Goal: Task Accomplishment & Management: Manage account settings

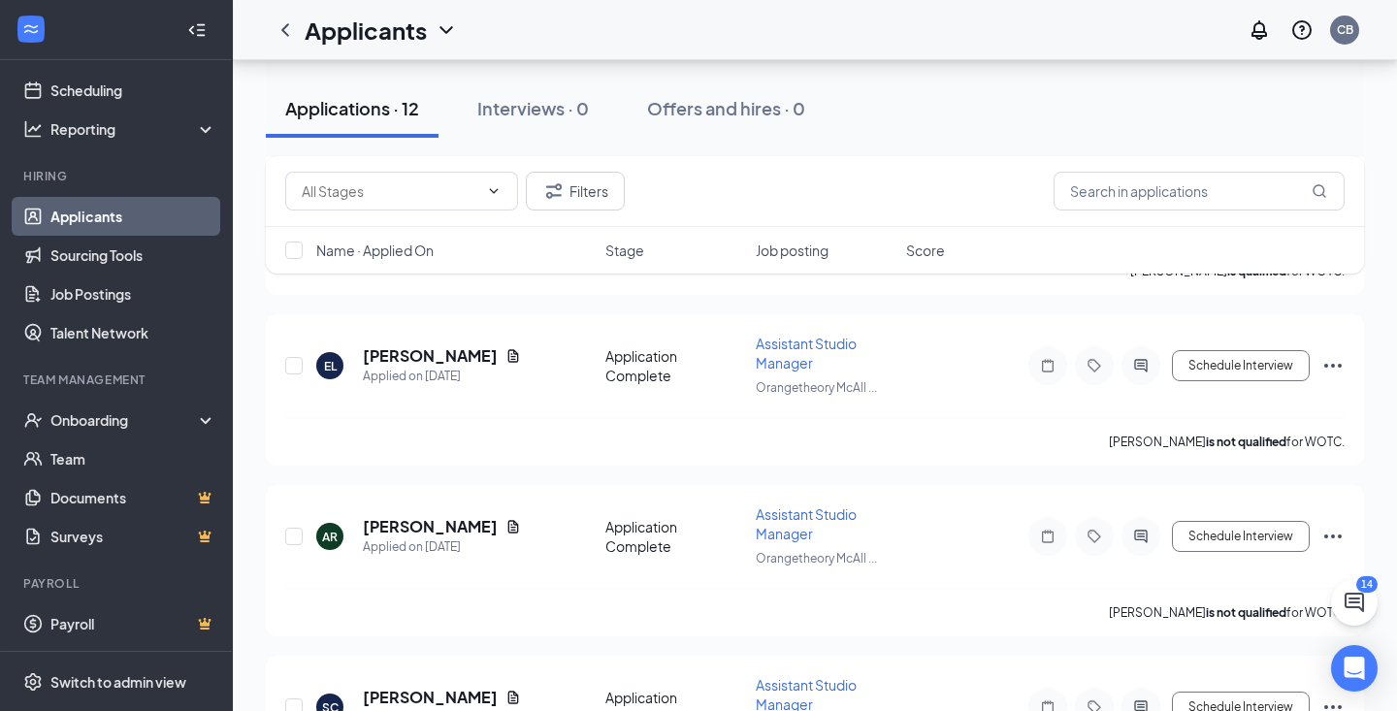
scroll to position [1733, 0]
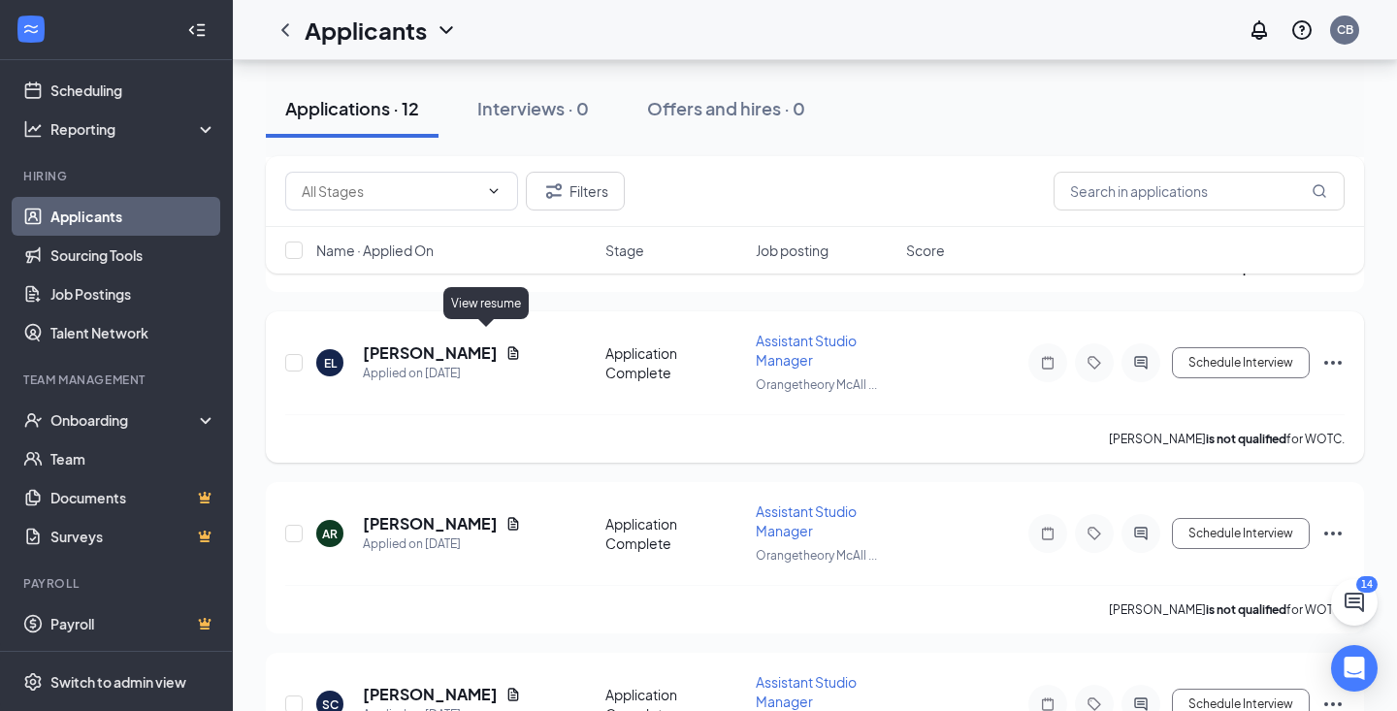
click at [508, 346] on icon "Document" at bounding box center [513, 352] width 11 height 13
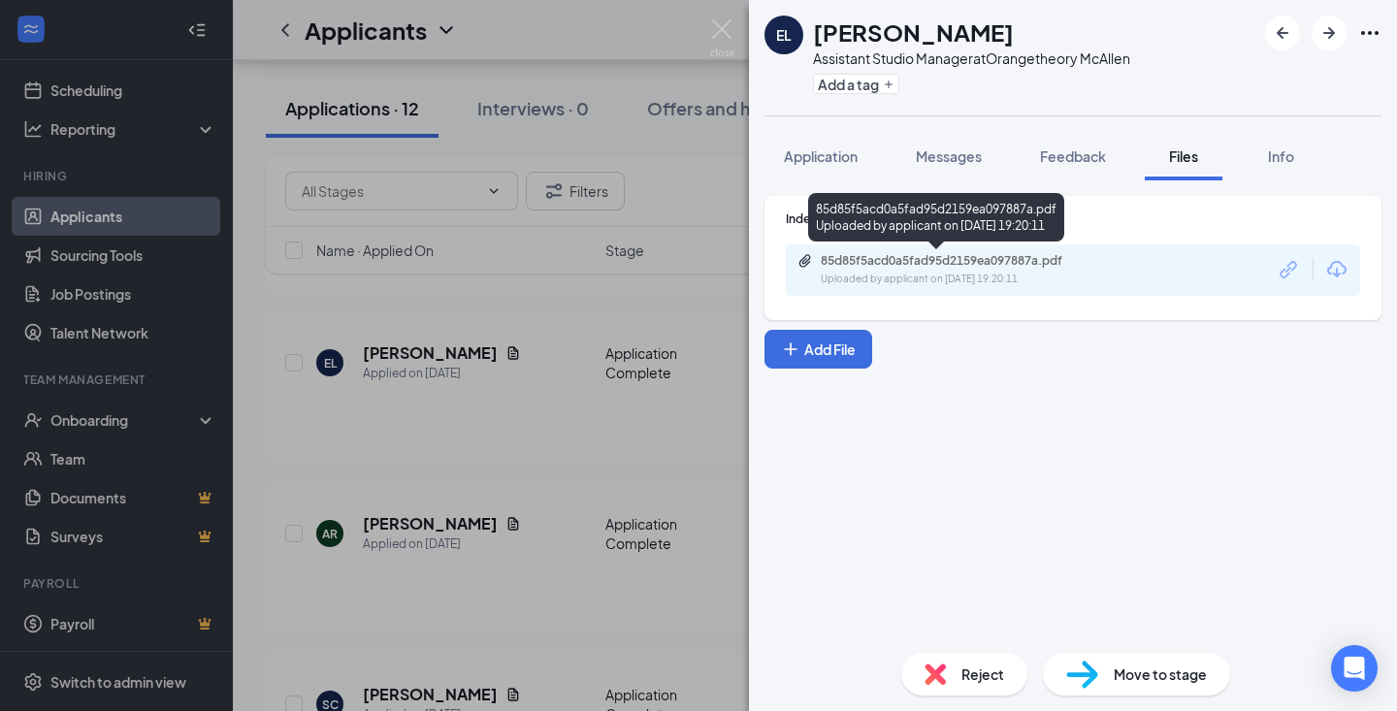
click at [929, 276] on div "Uploaded by applicant on [DATE] 19:20:11" at bounding box center [966, 280] width 291 height 16
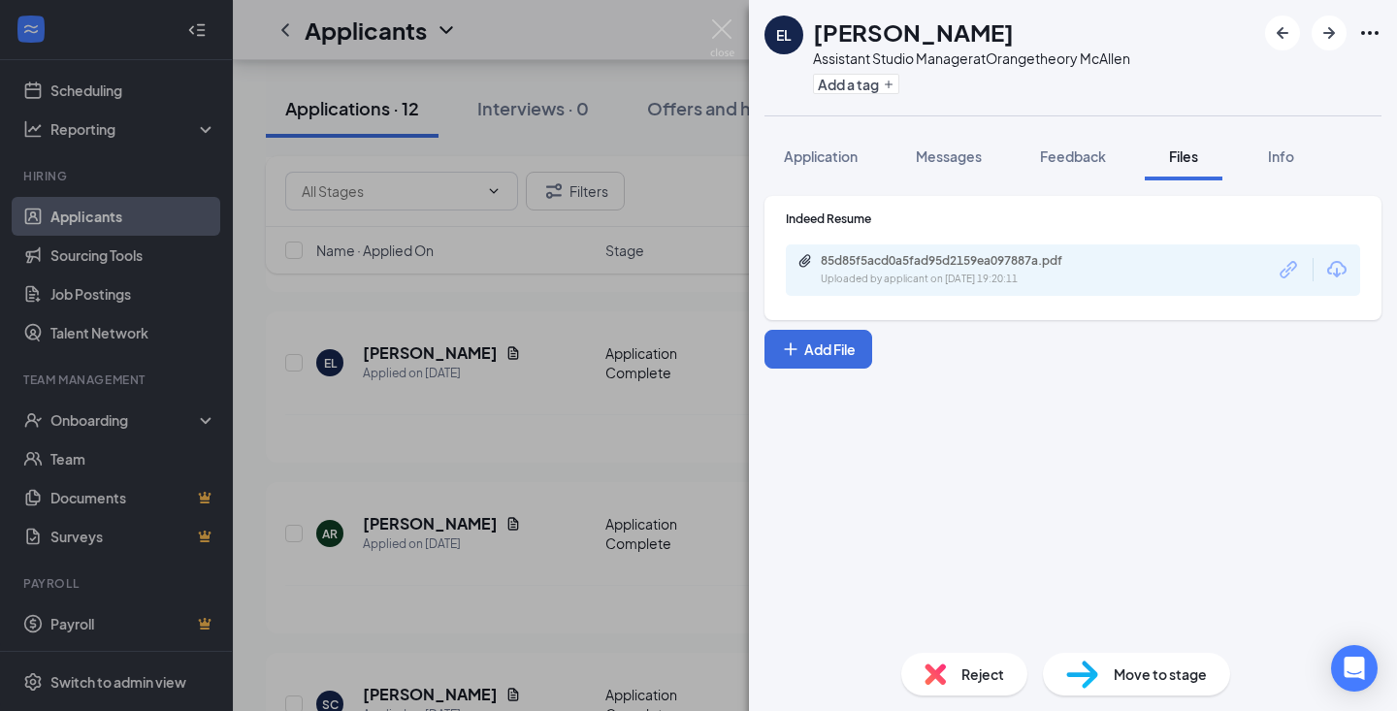
click at [507, 301] on div "EL [PERSON_NAME] Assistant Studio Manager at Orangetheory McAllen Add a tag App…" at bounding box center [698, 355] width 1397 height 711
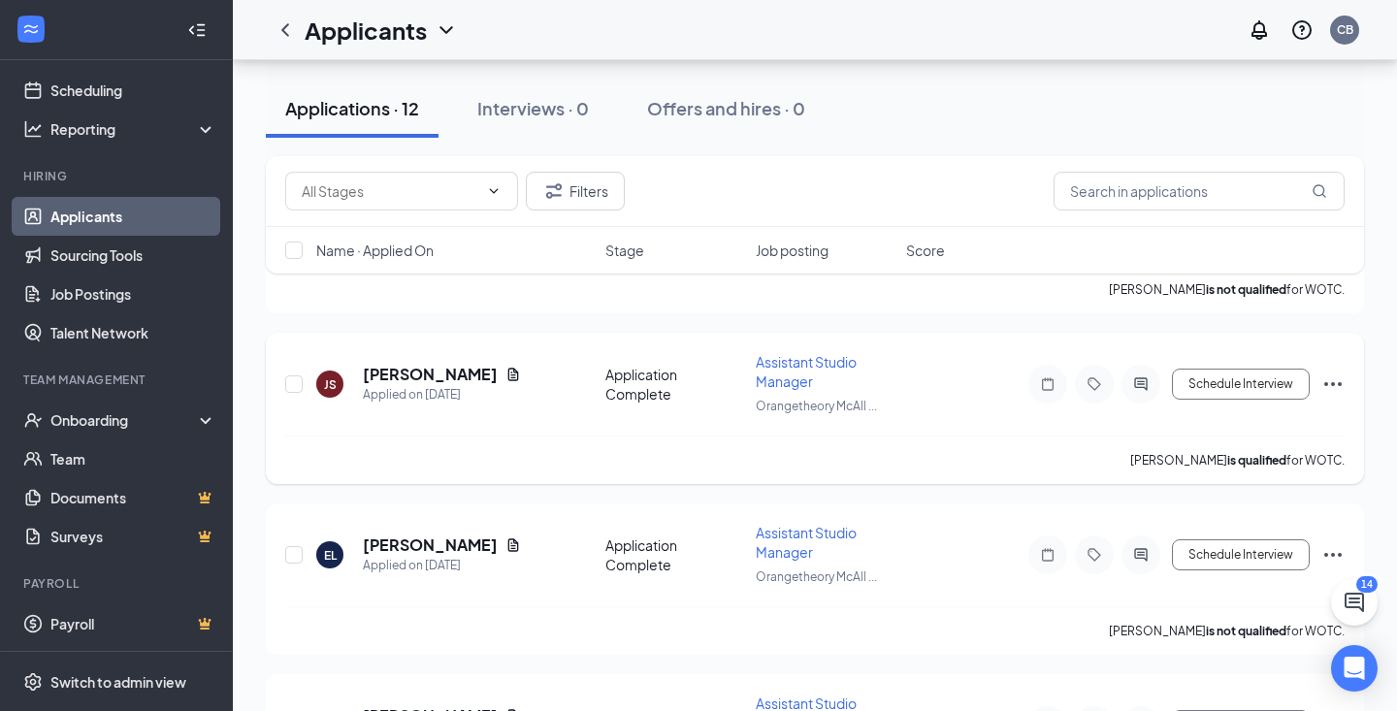
scroll to position [1543, 0]
click at [462, 70] on div "Applications · 12 Interviews · 0 Offers and hires · 0" at bounding box center [815, 108] width 1098 height 97
click at [130, 286] on link "Job Postings" at bounding box center [133, 294] width 166 height 39
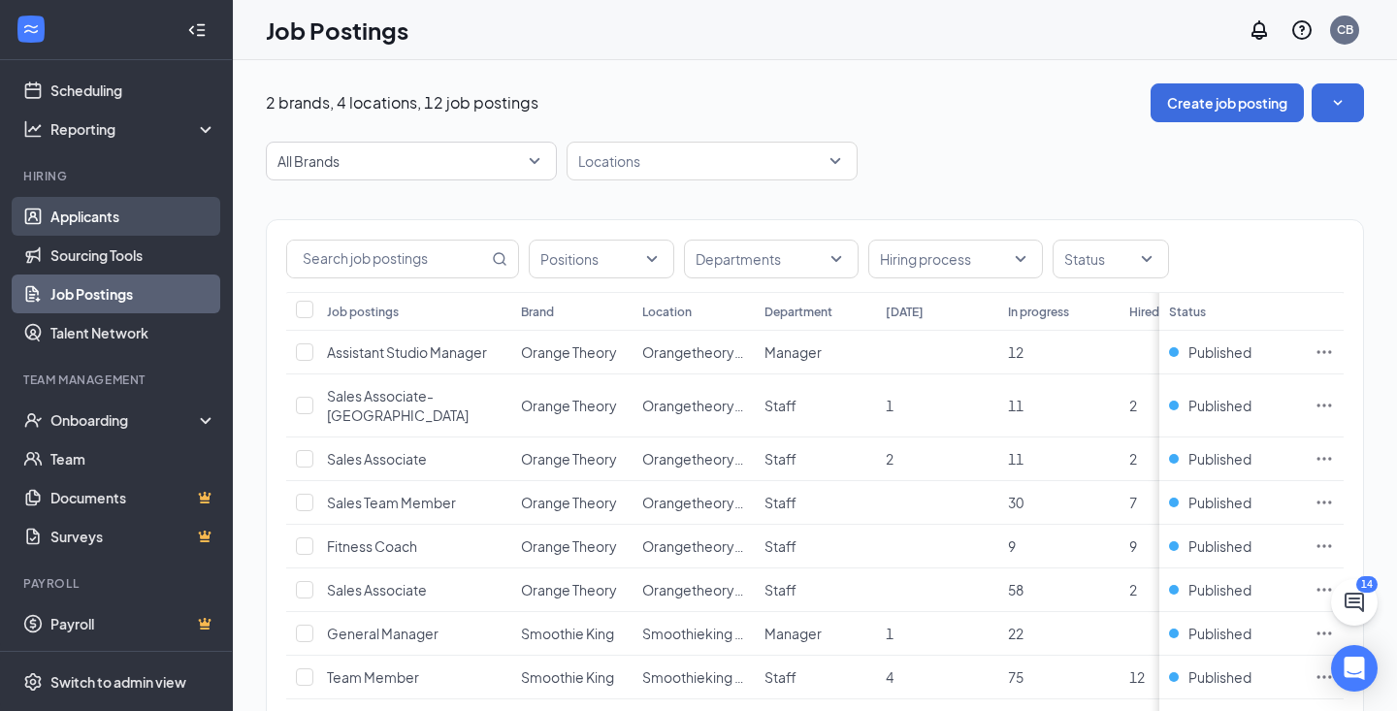
click at [116, 212] on link "Applicants" at bounding box center [133, 216] width 166 height 39
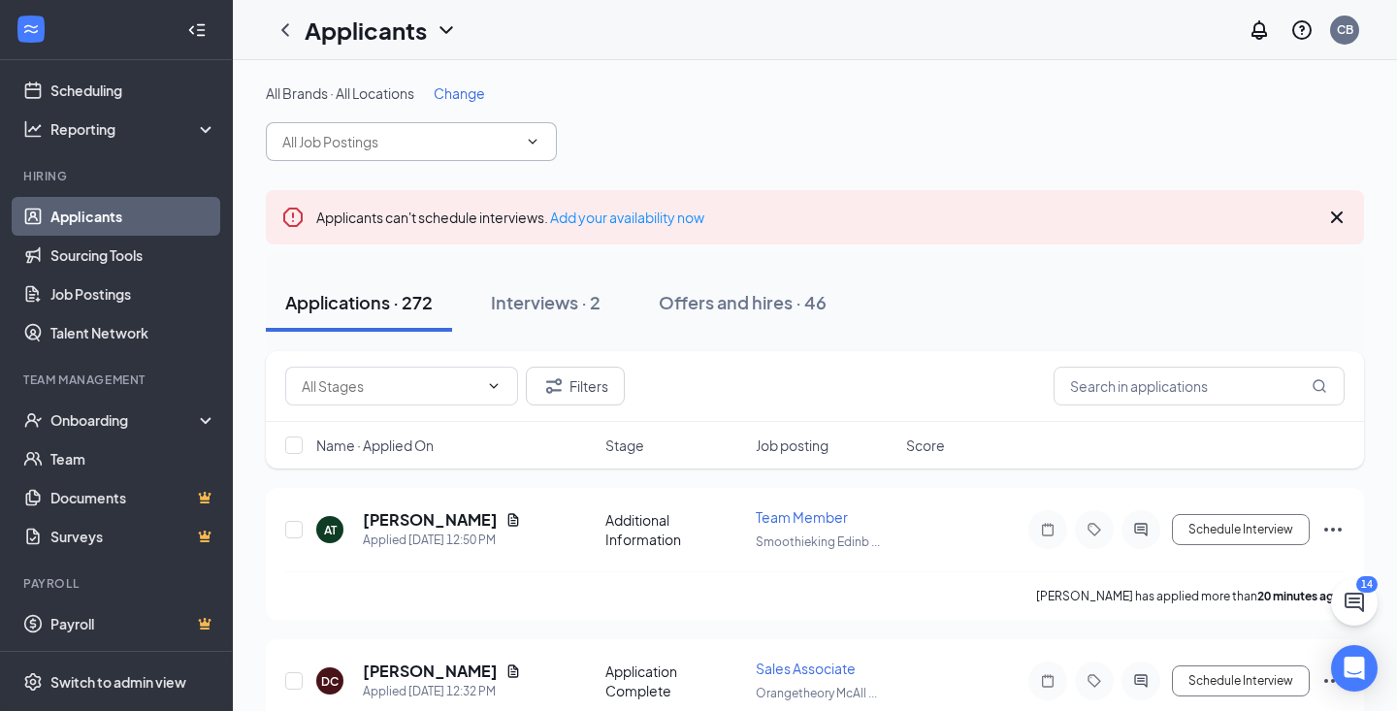
click at [374, 151] on span at bounding box center [411, 141] width 291 height 39
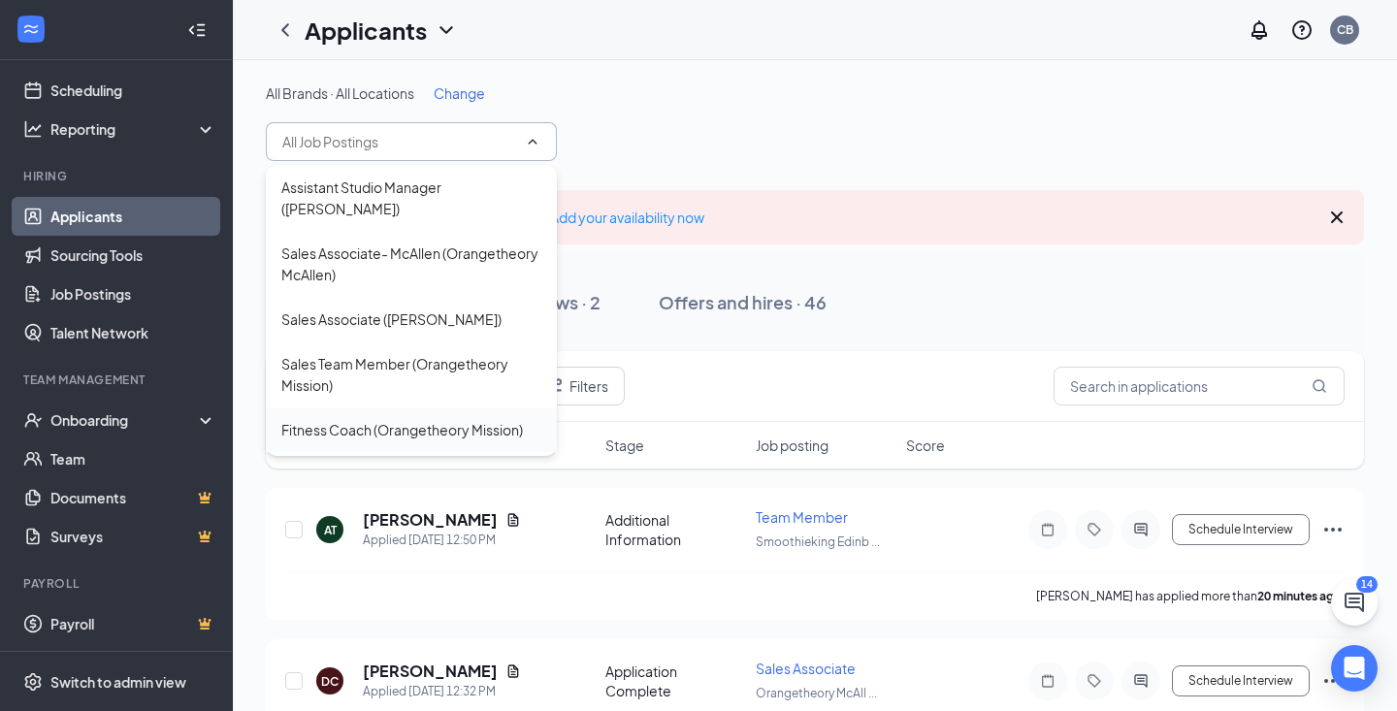
click at [374, 428] on div "Fitness Coach (Orangetheory Mission)" at bounding box center [402, 429] width 242 height 21
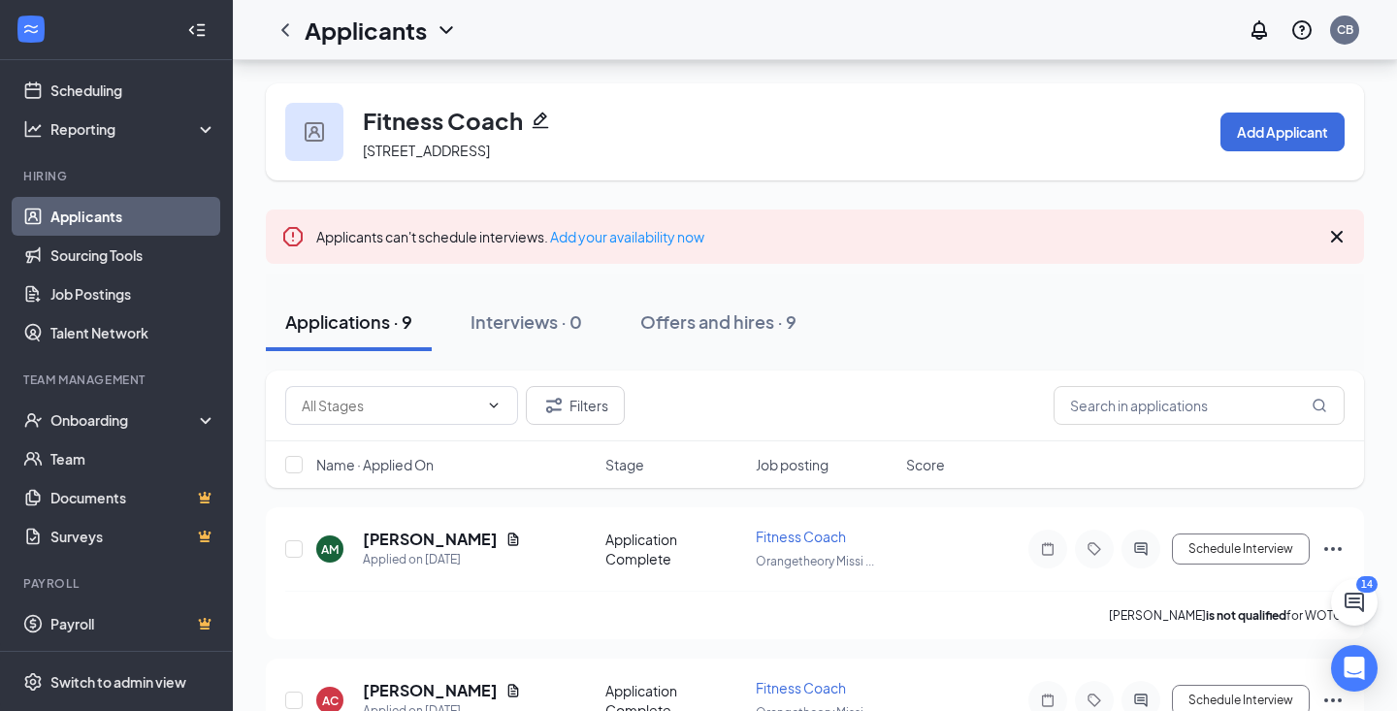
scroll to position [101, 0]
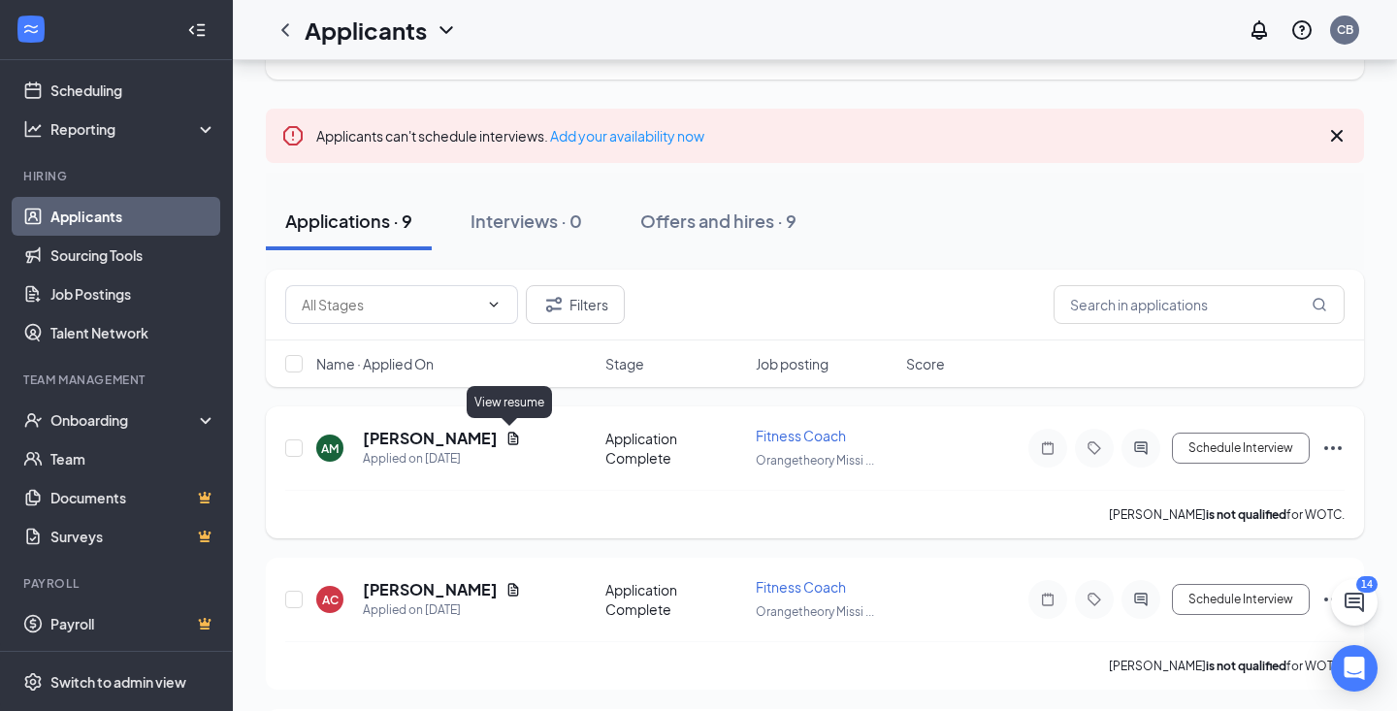
click at [508, 437] on icon "Document" at bounding box center [514, 439] width 16 height 16
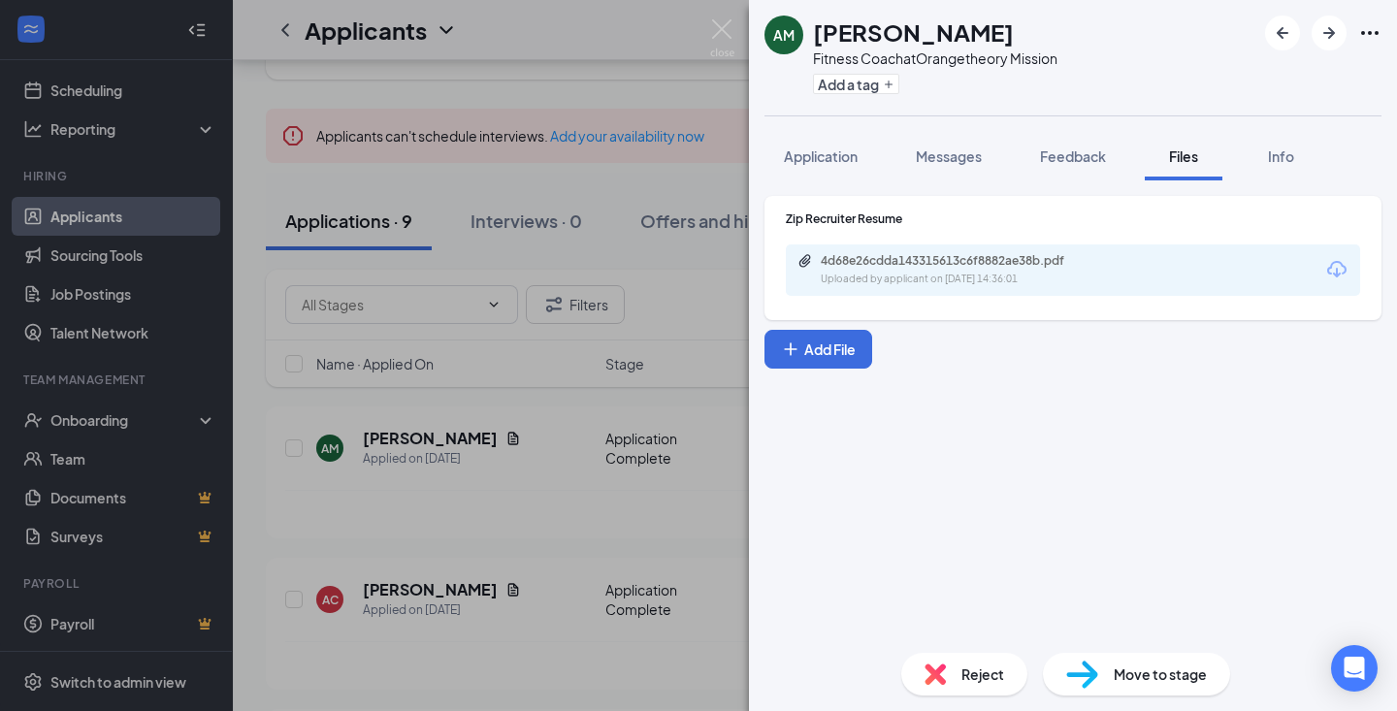
click at [1002, 276] on div "Uploaded by applicant on [DATE] 14:36:01" at bounding box center [966, 280] width 291 height 16
click at [414, 312] on div "AM [PERSON_NAME] Fitness Coach at Orangetheory Mission Add a tag Application Me…" at bounding box center [698, 355] width 1397 height 711
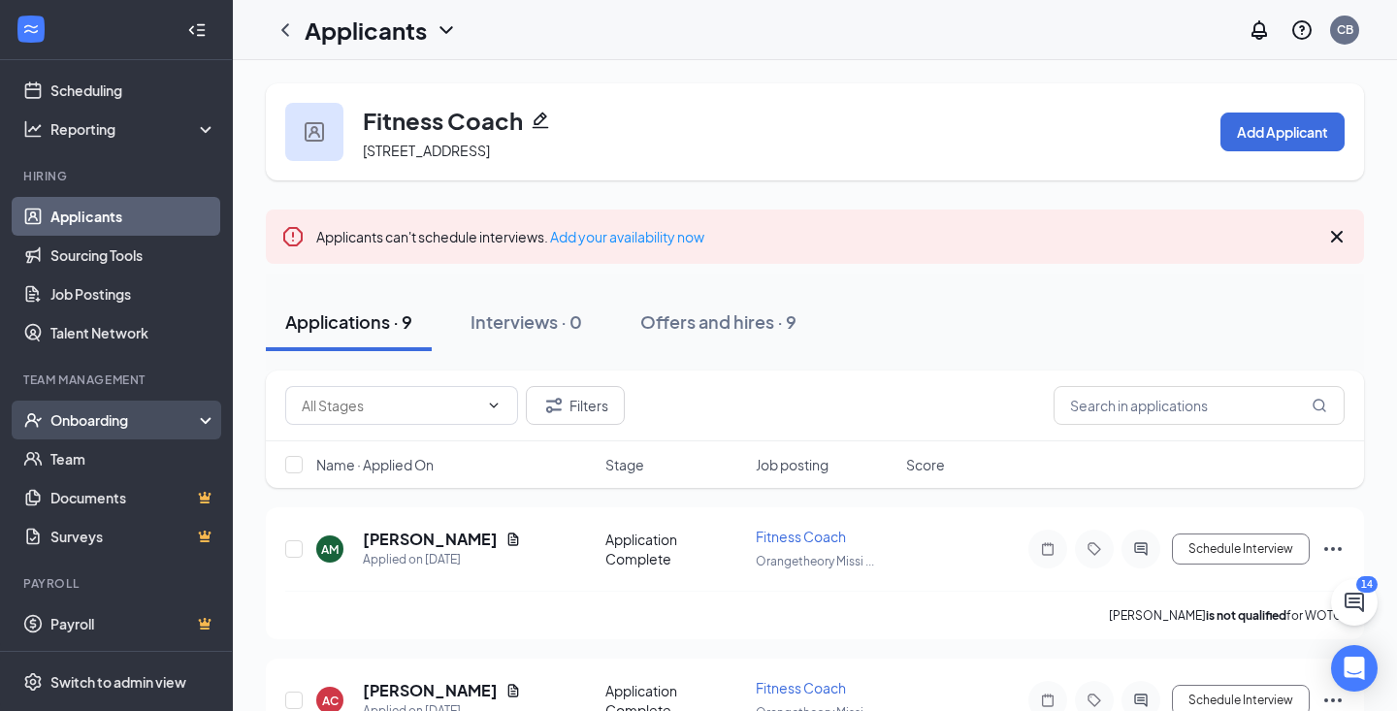
click at [123, 425] on div "Onboarding" at bounding box center [124, 419] width 149 height 19
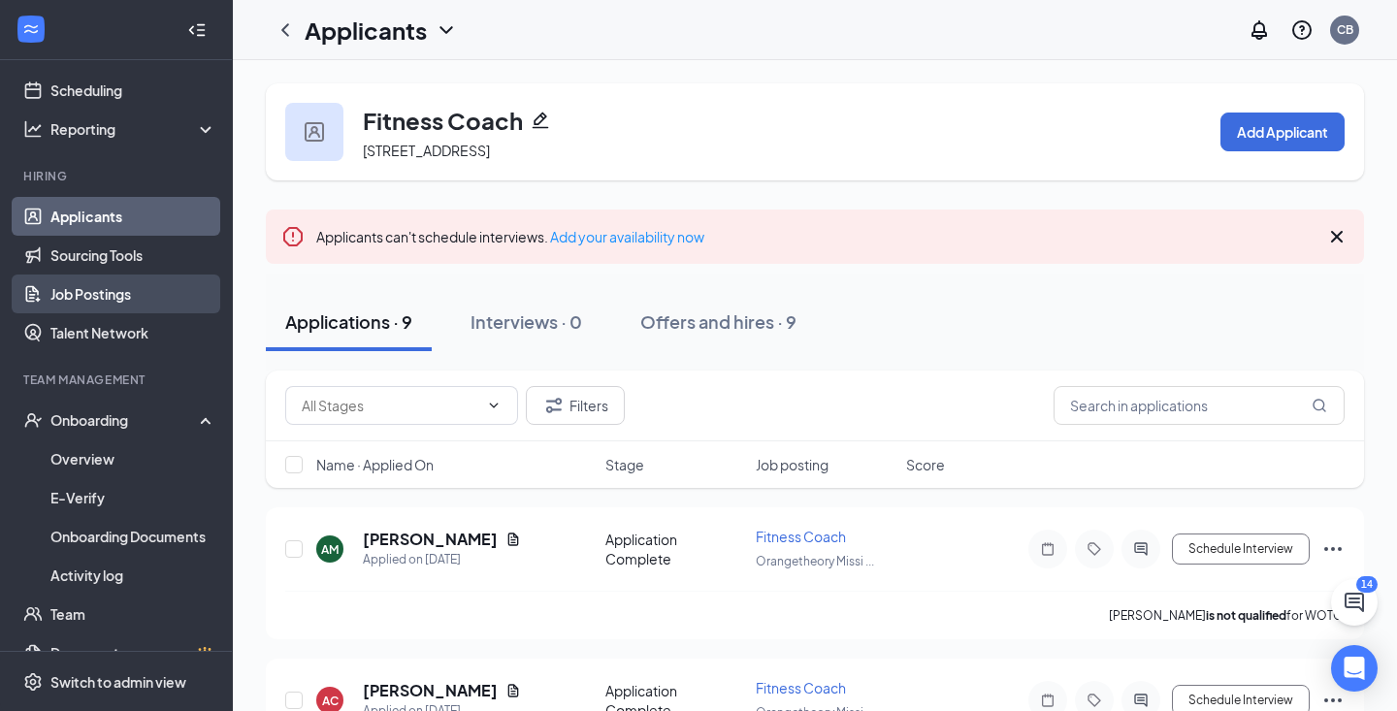
click at [126, 286] on link "Job Postings" at bounding box center [133, 294] width 166 height 39
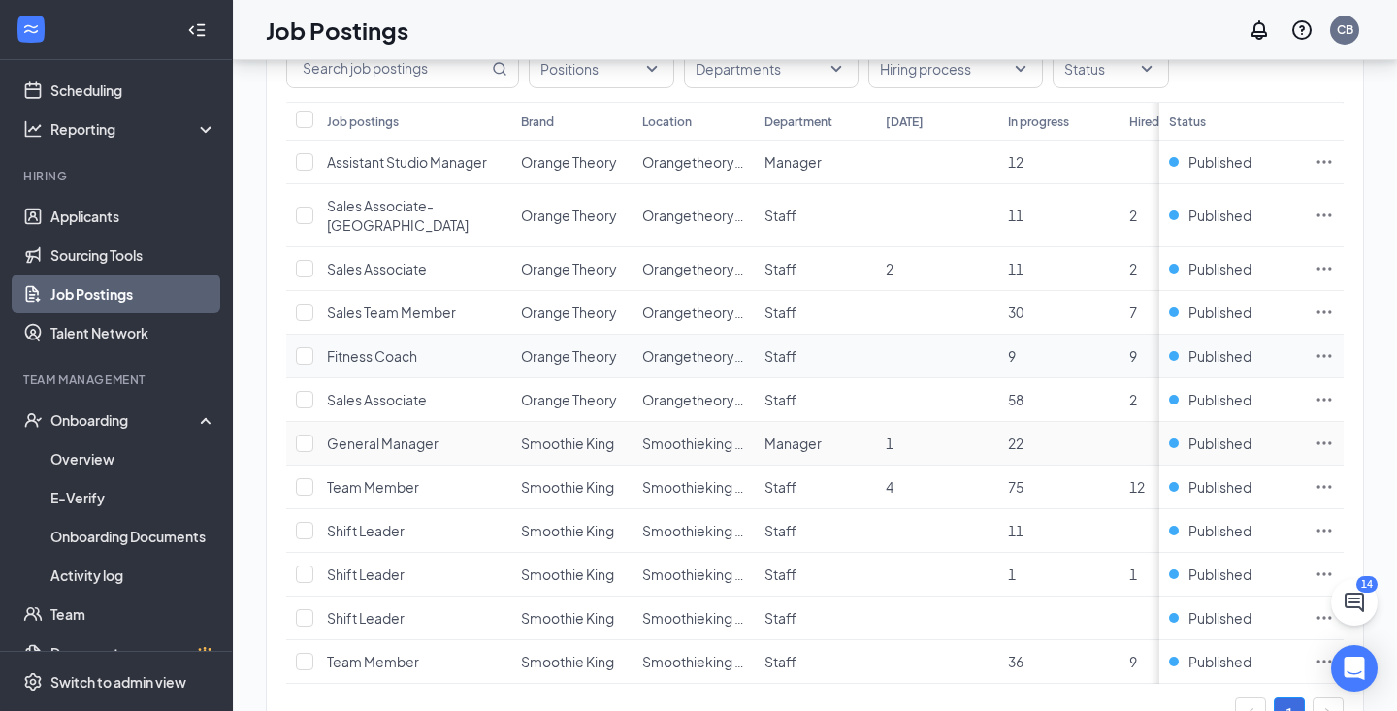
scroll to position [220, 0]
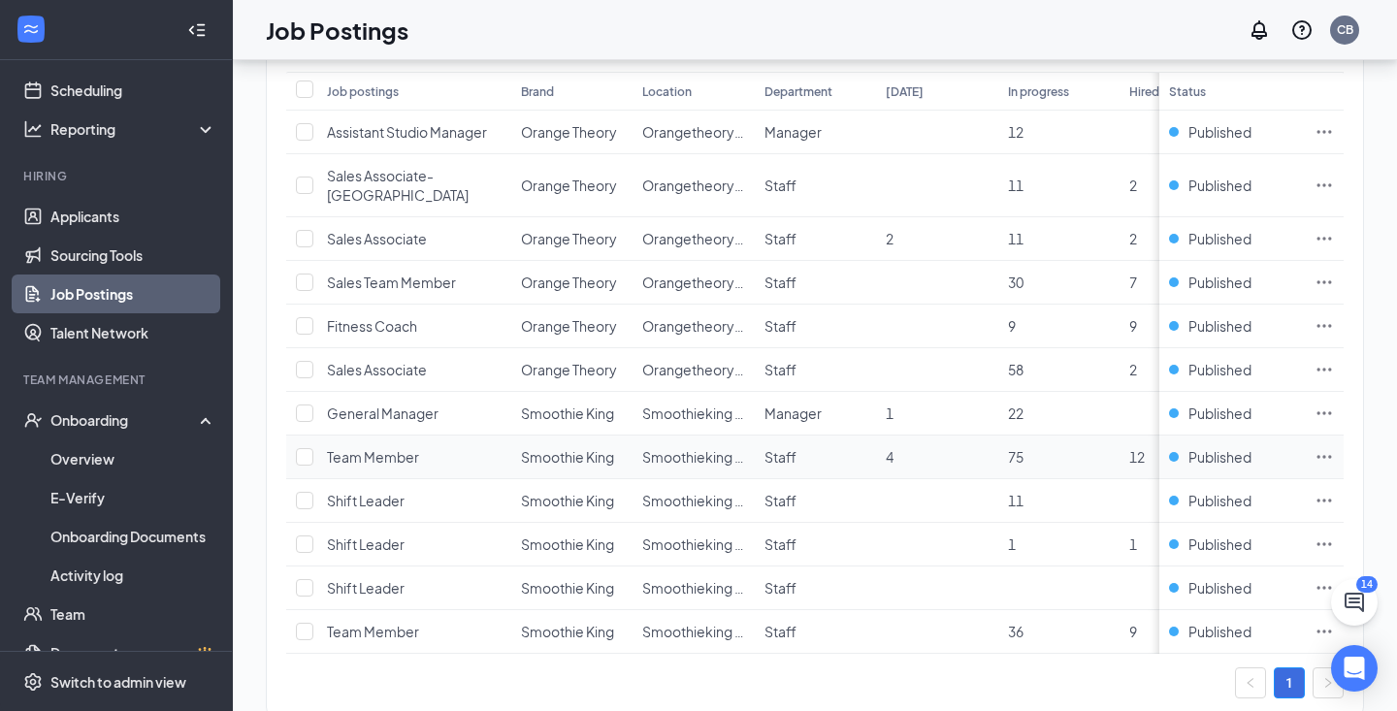
click at [366, 448] on span "Team Member" at bounding box center [373, 456] width 92 height 17
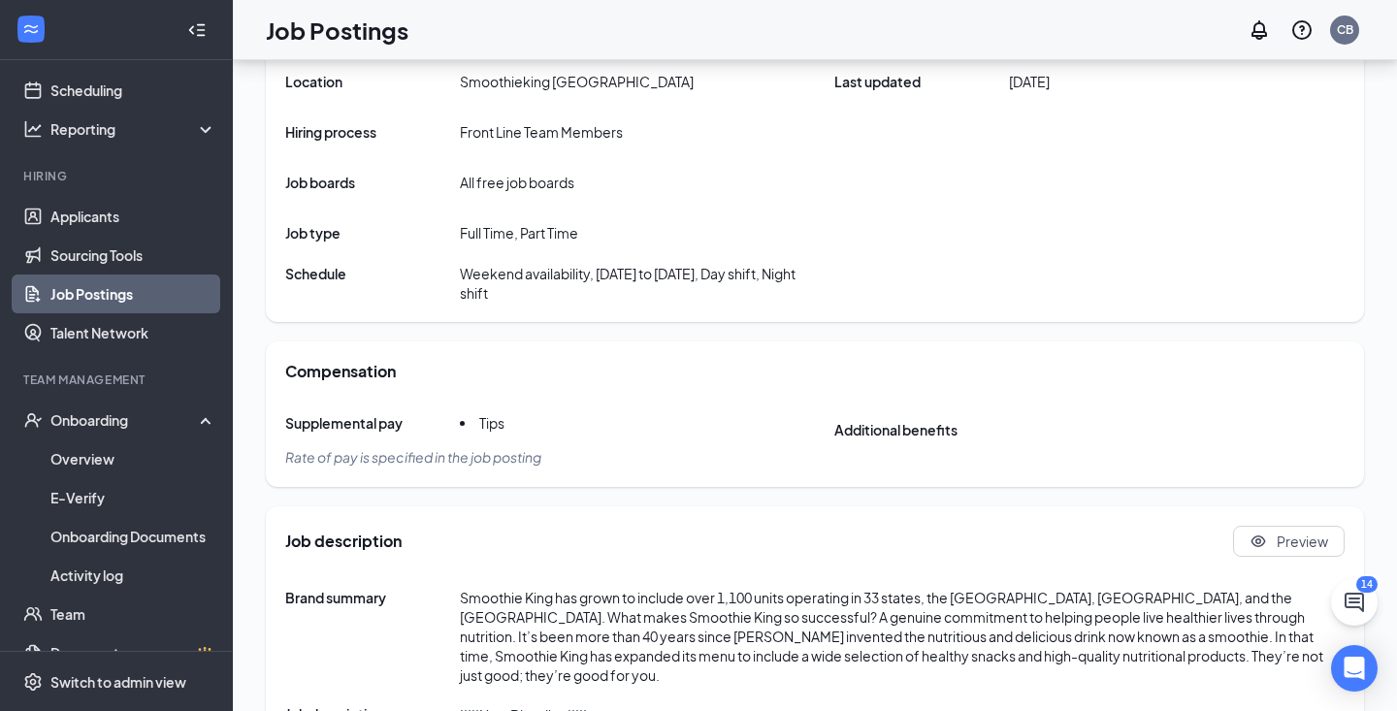
scroll to position [456, 0]
click at [123, 226] on link "Applicants" at bounding box center [133, 216] width 166 height 39
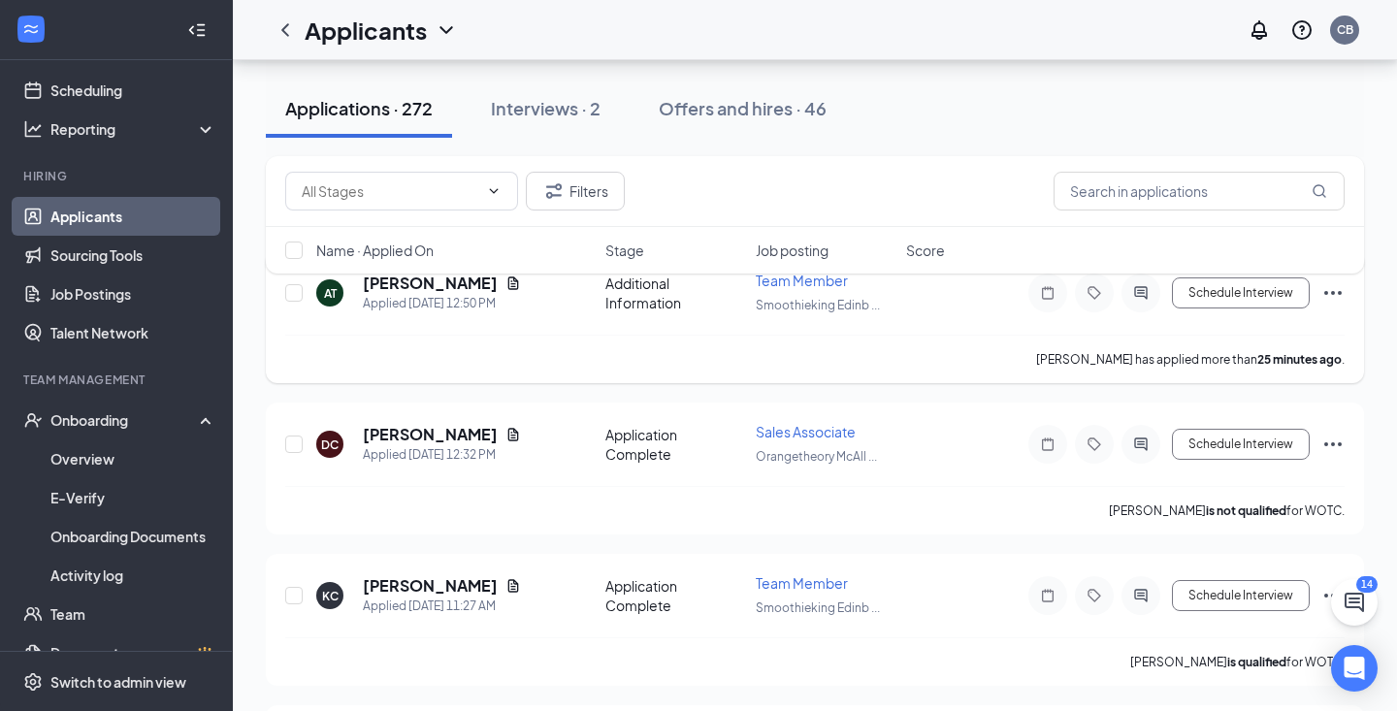
scroll to position [238, 0]
click at [506, 434] on icon "Document" at bounding box center [514, 434] width 16 height 16
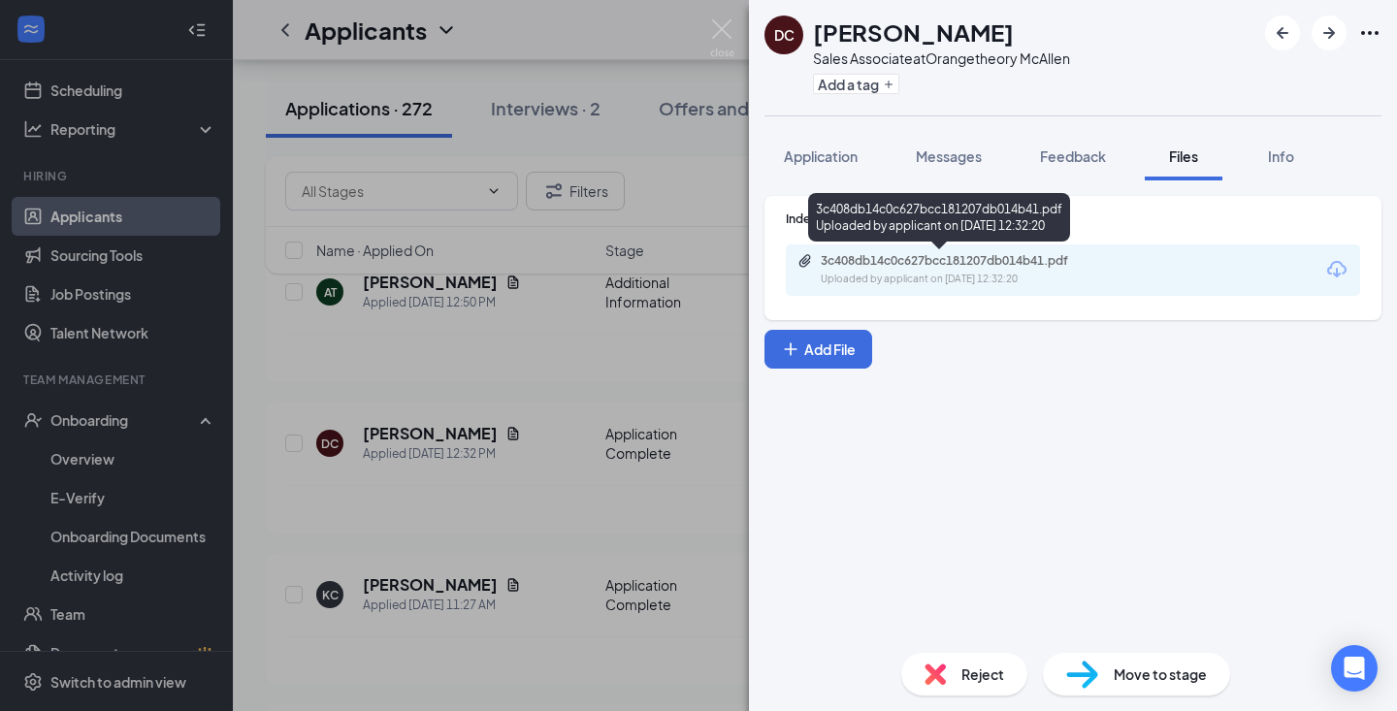
click at [1024, 254] on div "3c408db14c0c627bcc181207db014b41.pdf" at bounding box center [957, 261] width 272 height 16
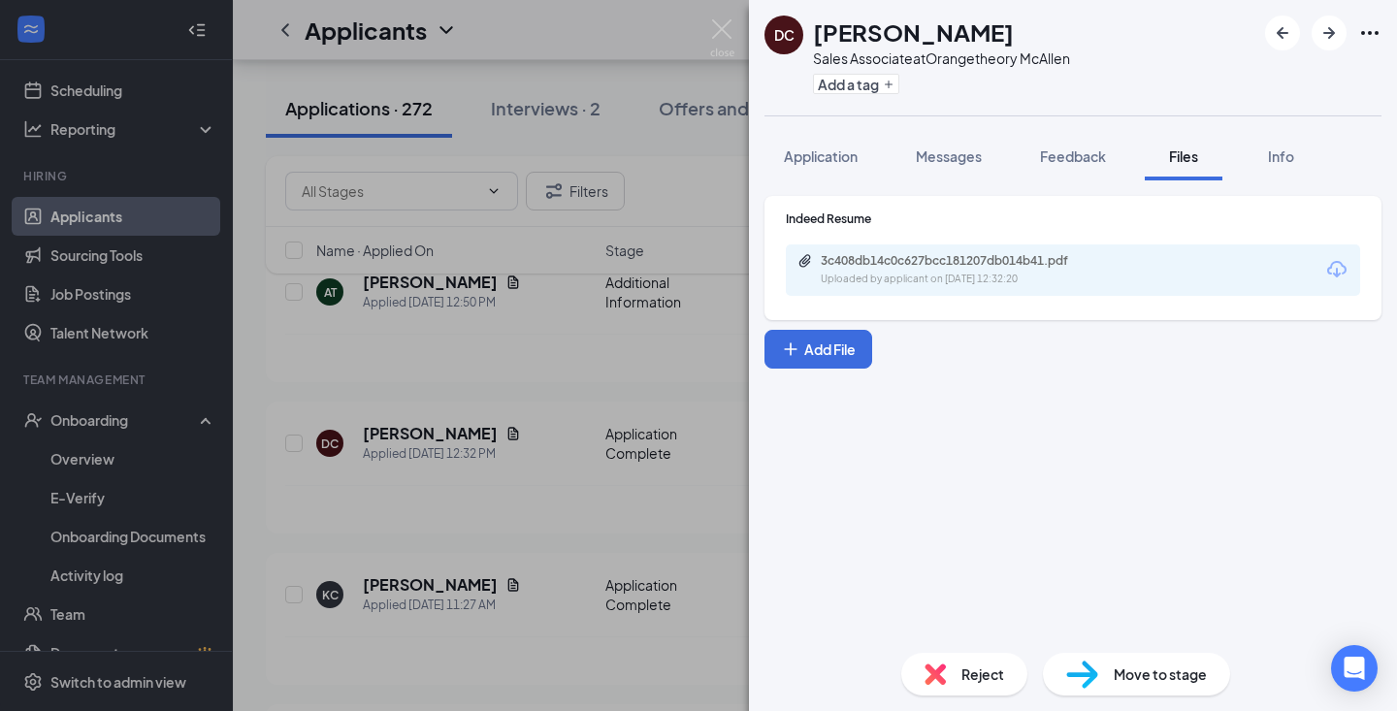
click at [579, 362] on div "DC [PERSON_NAME] Sales Associate at Orangetheory McAllen Add a tag Application …" at bounding box center [698, 355] width 1397 height 711
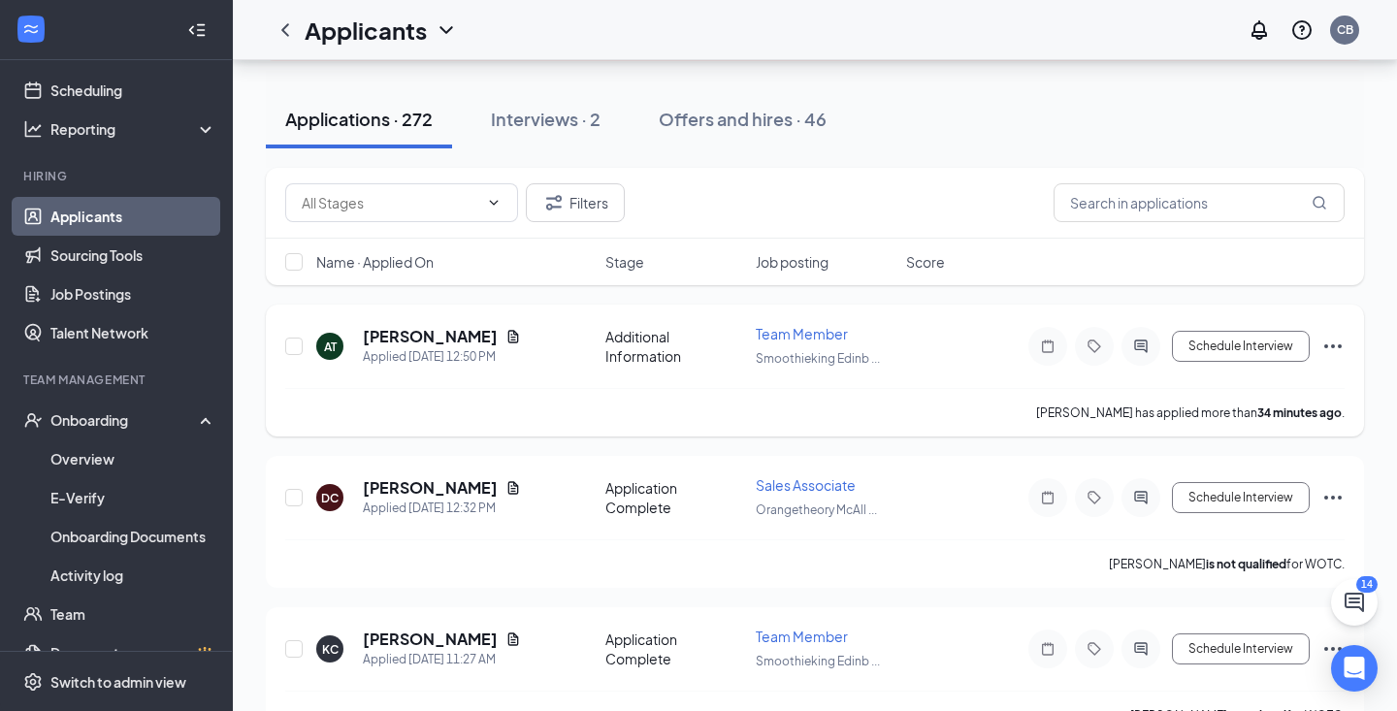
scroll to position [200, 0]
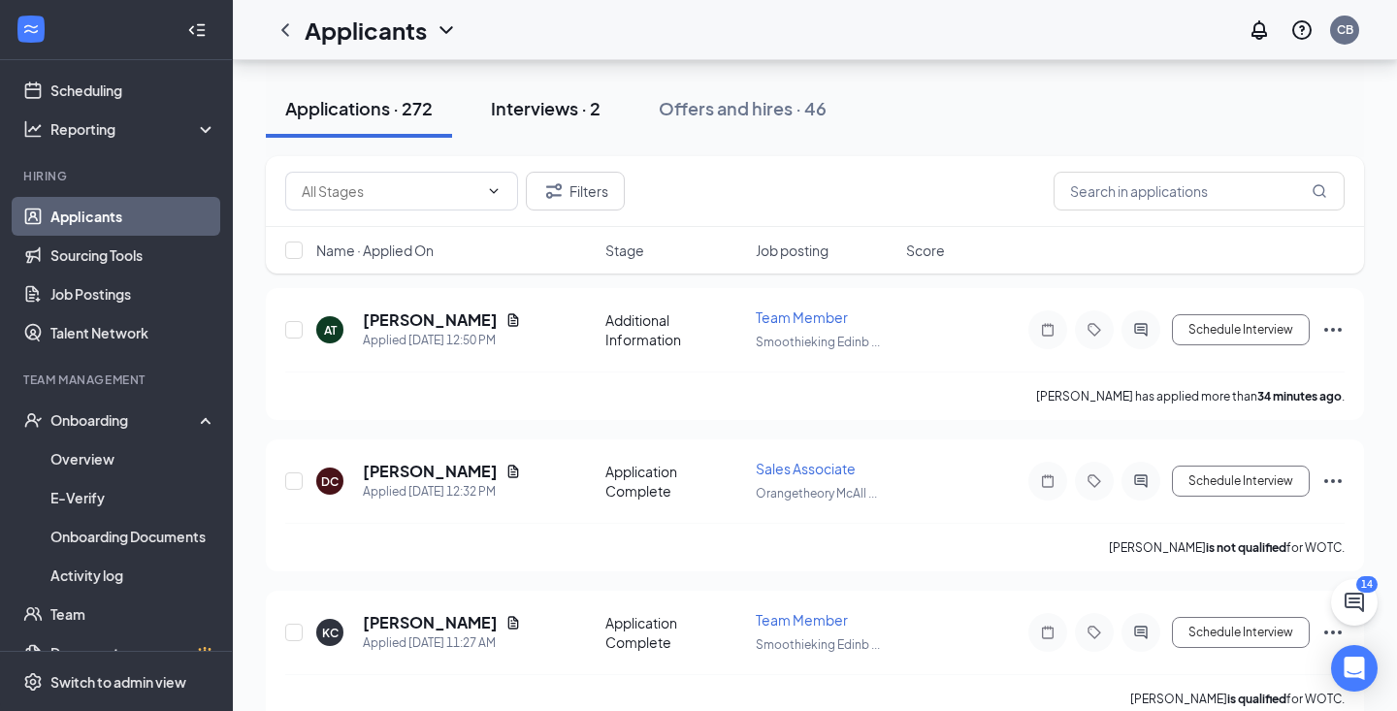
click at [569, 97] on div "Interviews · 2" at bounding box center [546, 108] width 110 height 24
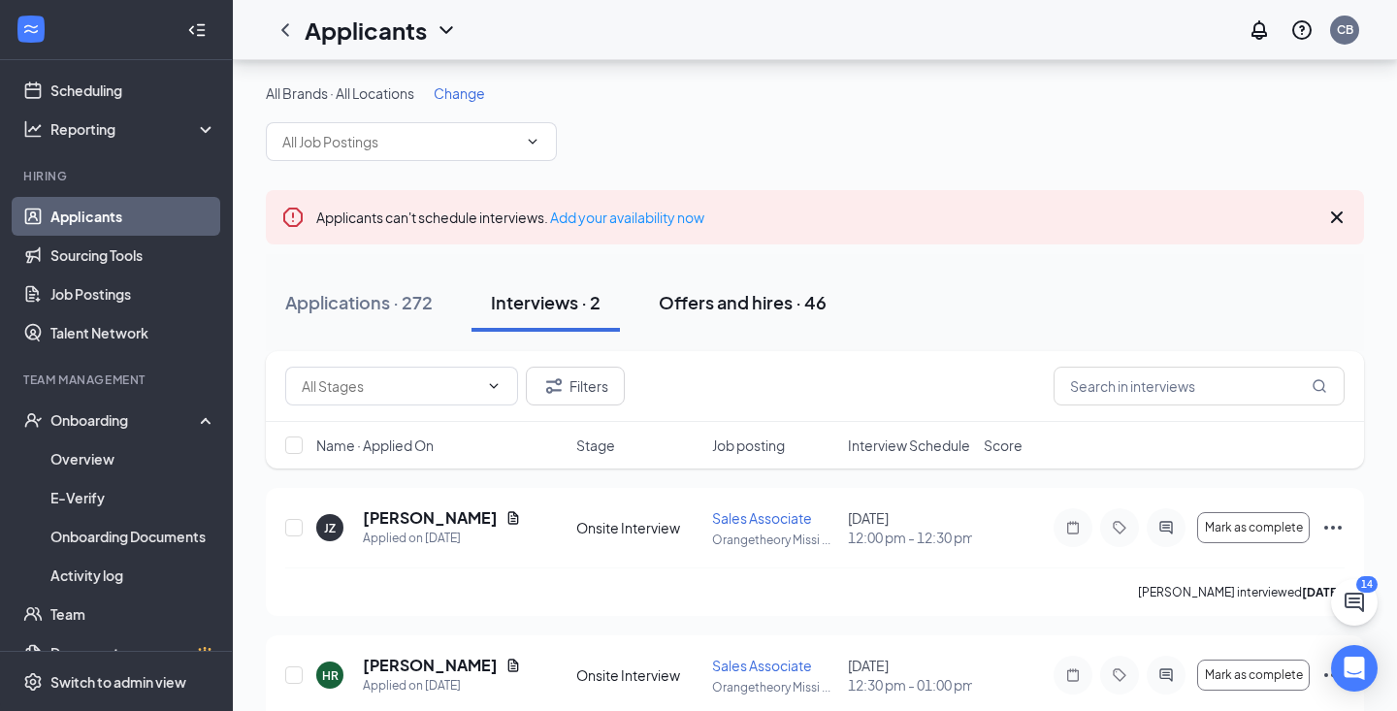
scroll to position [76, 0]
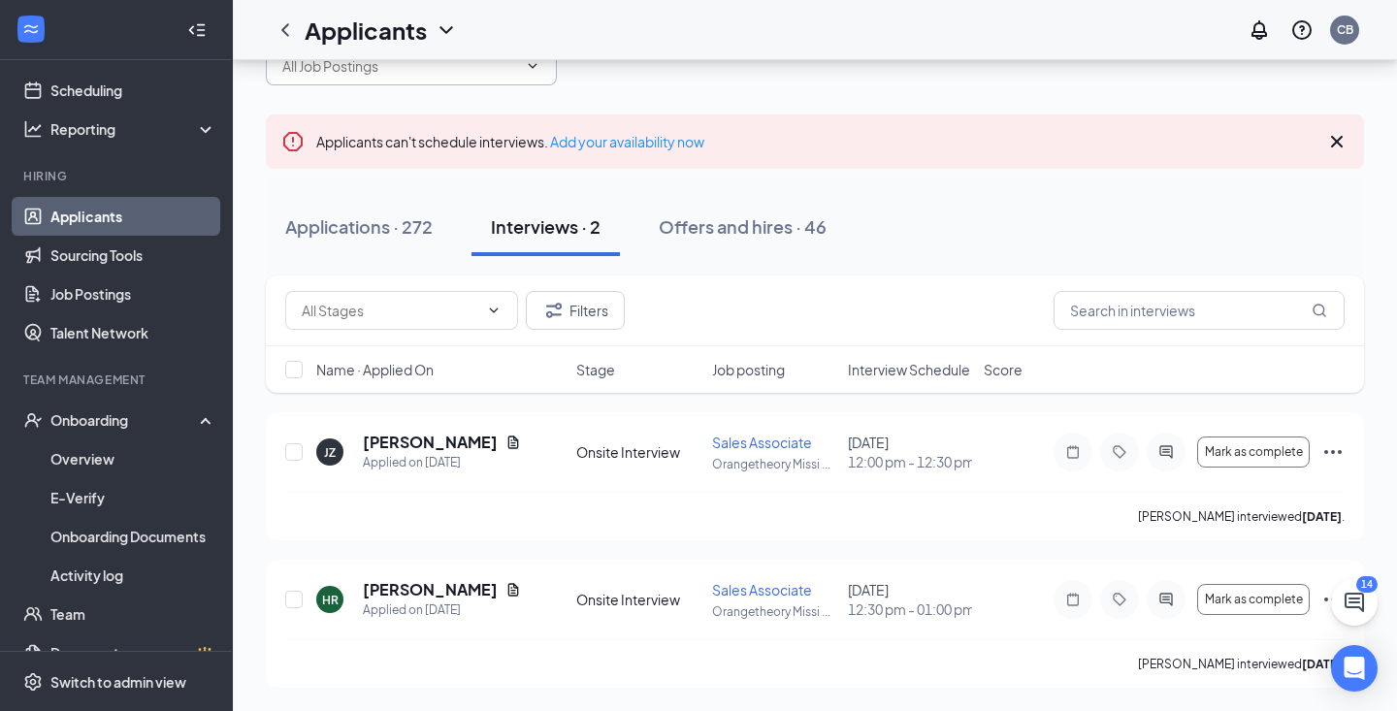
click at [377, 72] on input "text" at bounding box center [399, 65] width 235 height 21
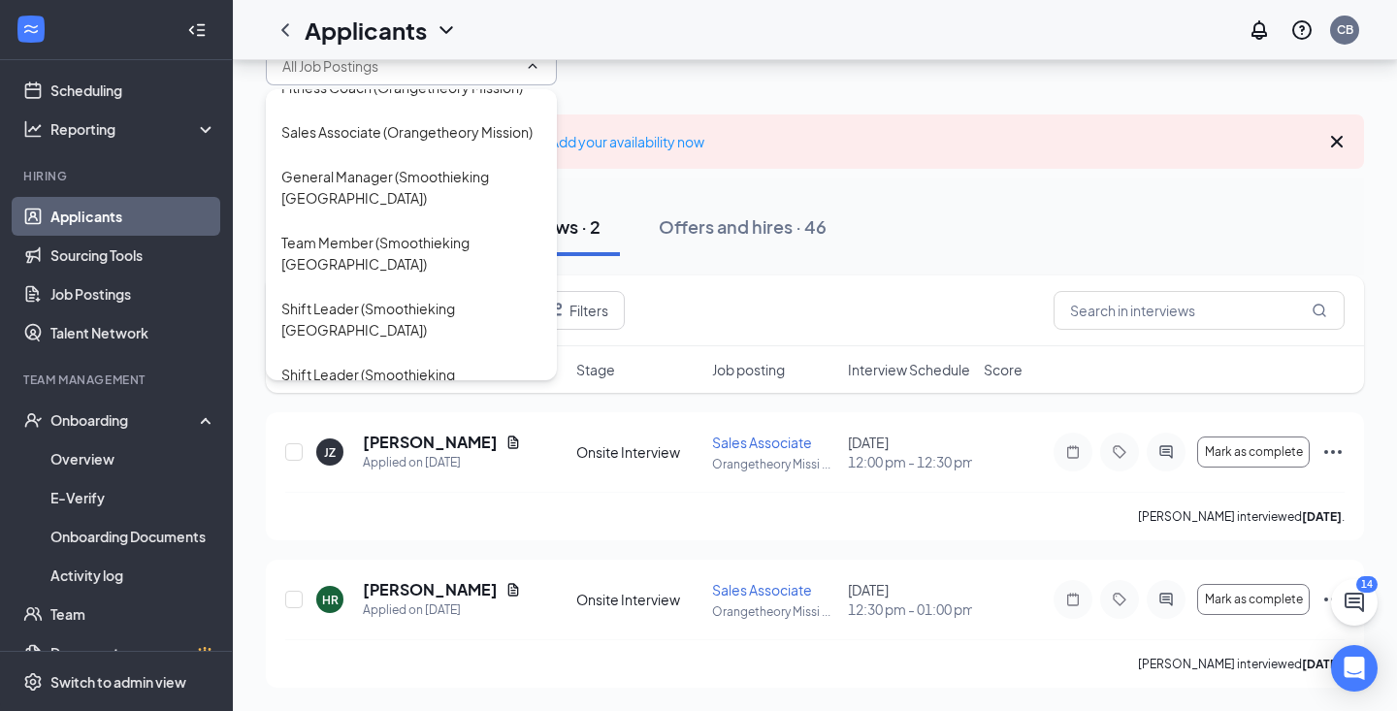
scroll to position [265, 0]
click at [359, 192] on div "General Manager (Smoothieking [GEOGRAPHIC_DATA])" at bounding box center [411, 189] width 260 height 43
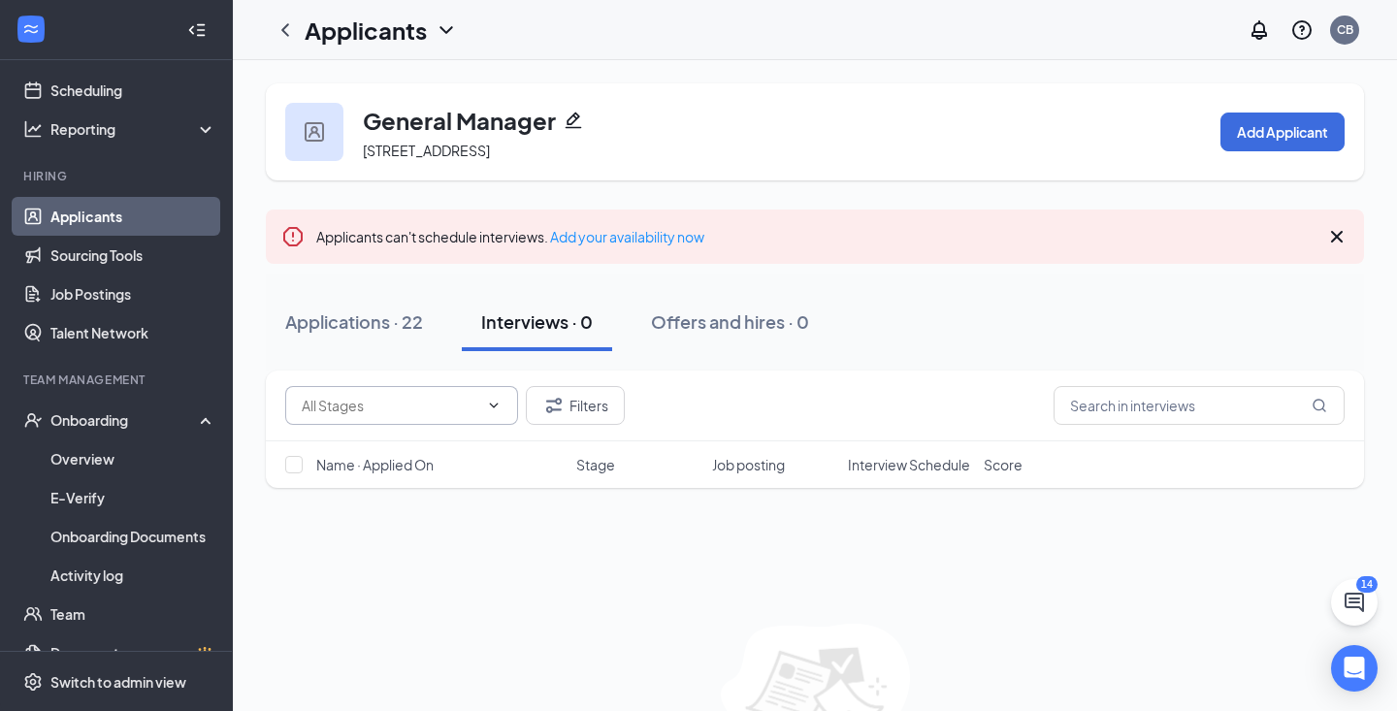
click at [385, 393] on span at bounding box center [401, 405] width 233 height 39
click at [434, 27] on div "Applicants" at bounding box center [381, 30] width 153 height 33
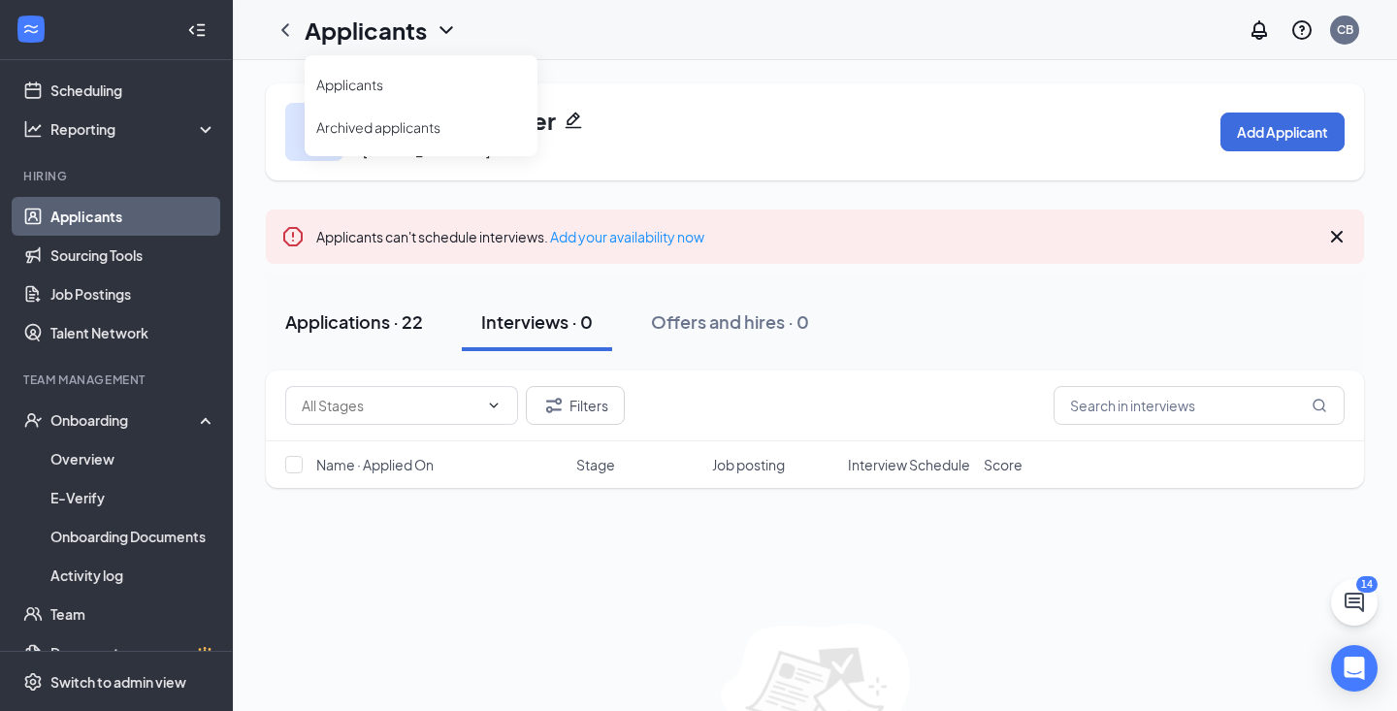
click at [373, 322] on div "Applications · 22" at bounding box center [354, 322] width 138 height 24
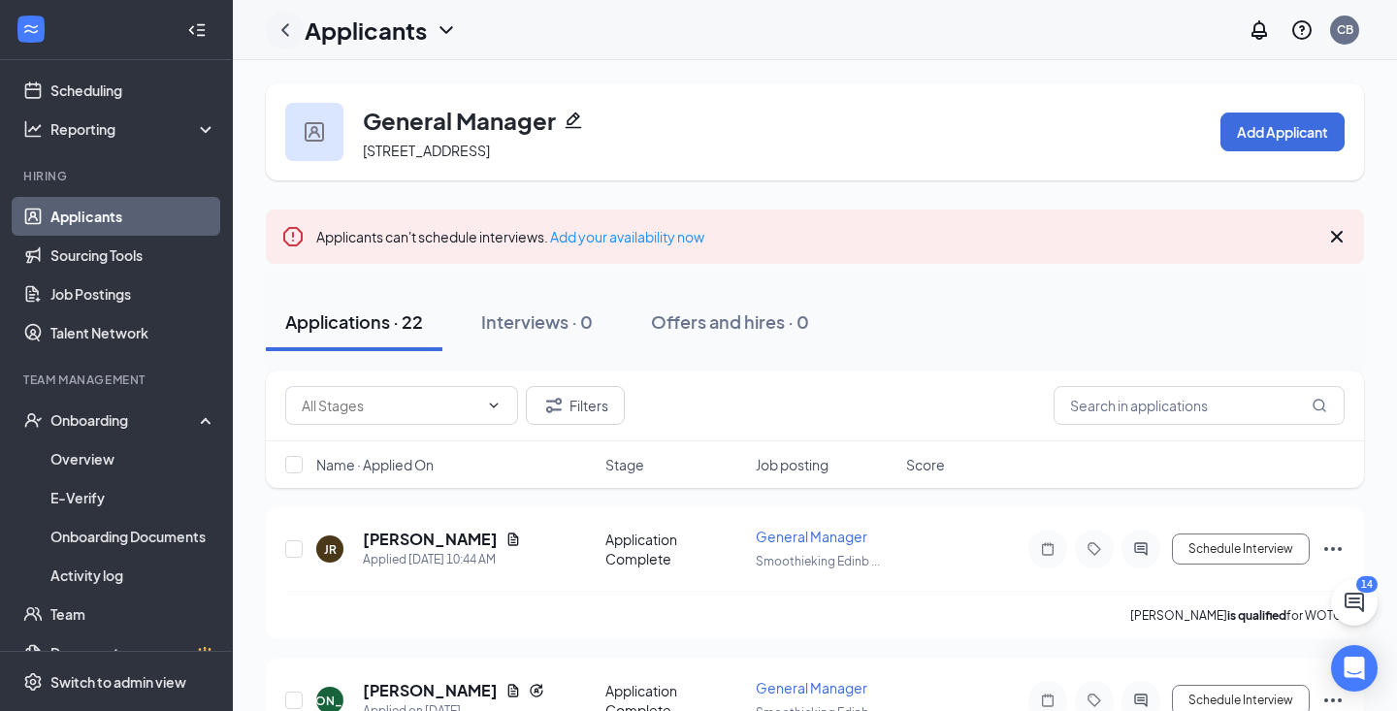
click at [292, 31] on icon "ChevronLeft" at bounding box center [285, 29] width 23 height 23
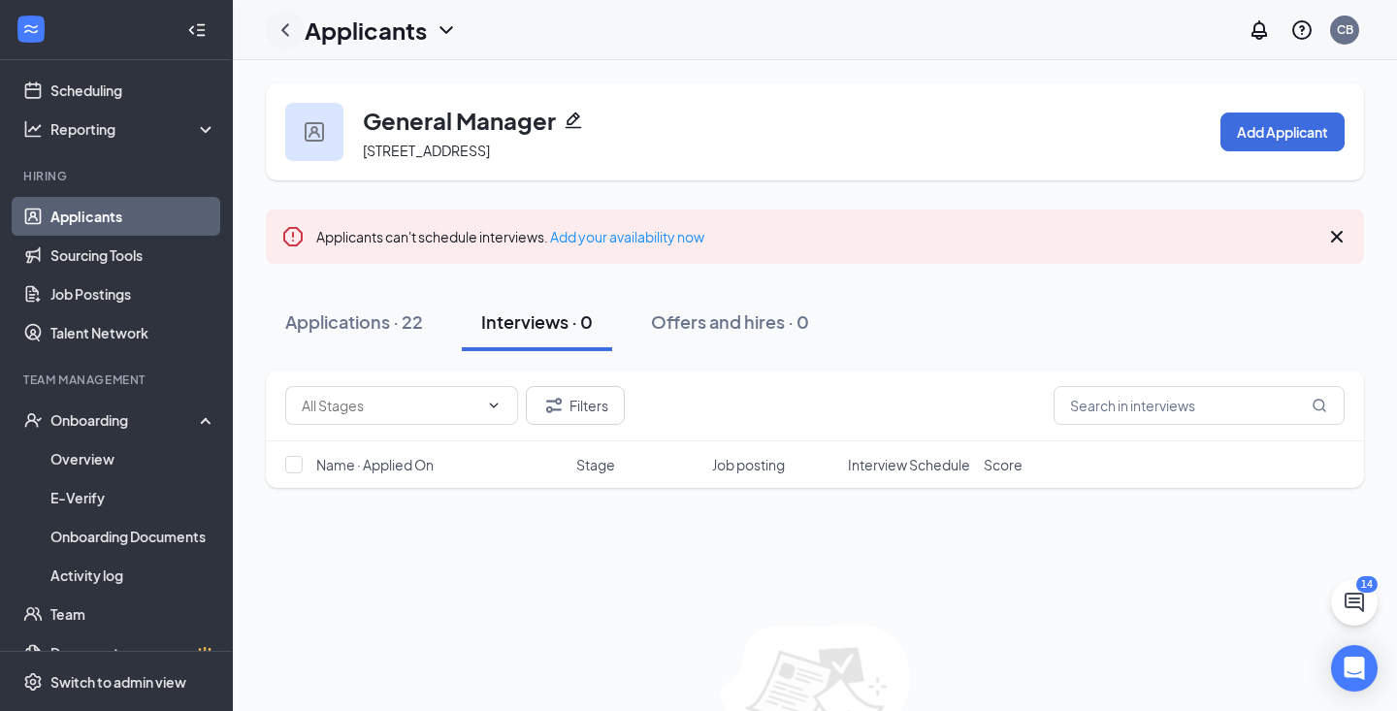
click at [294, 28] on icon "ChevronLeft" at bounding box center [285, 29] width 23 height 23
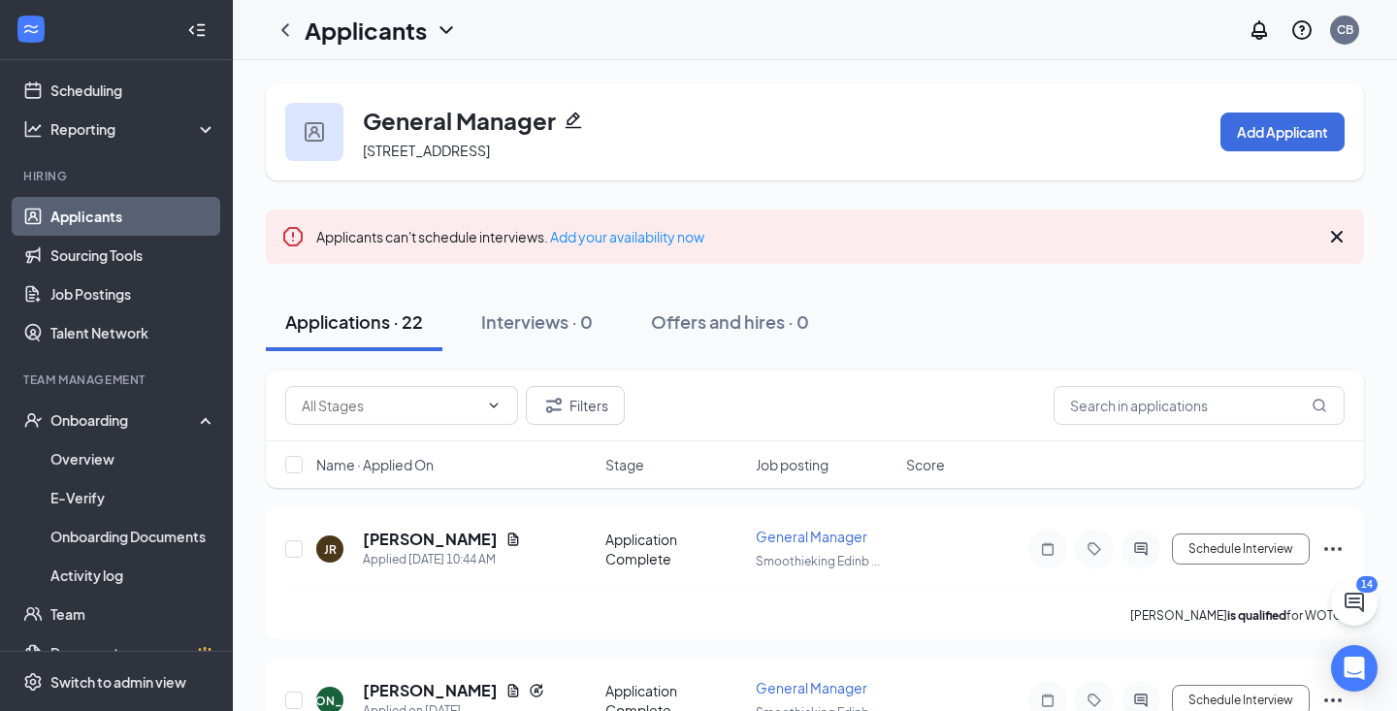
click at [129, 217] on link "Applicants" at bounding box center [133, 216] width 166 height 39
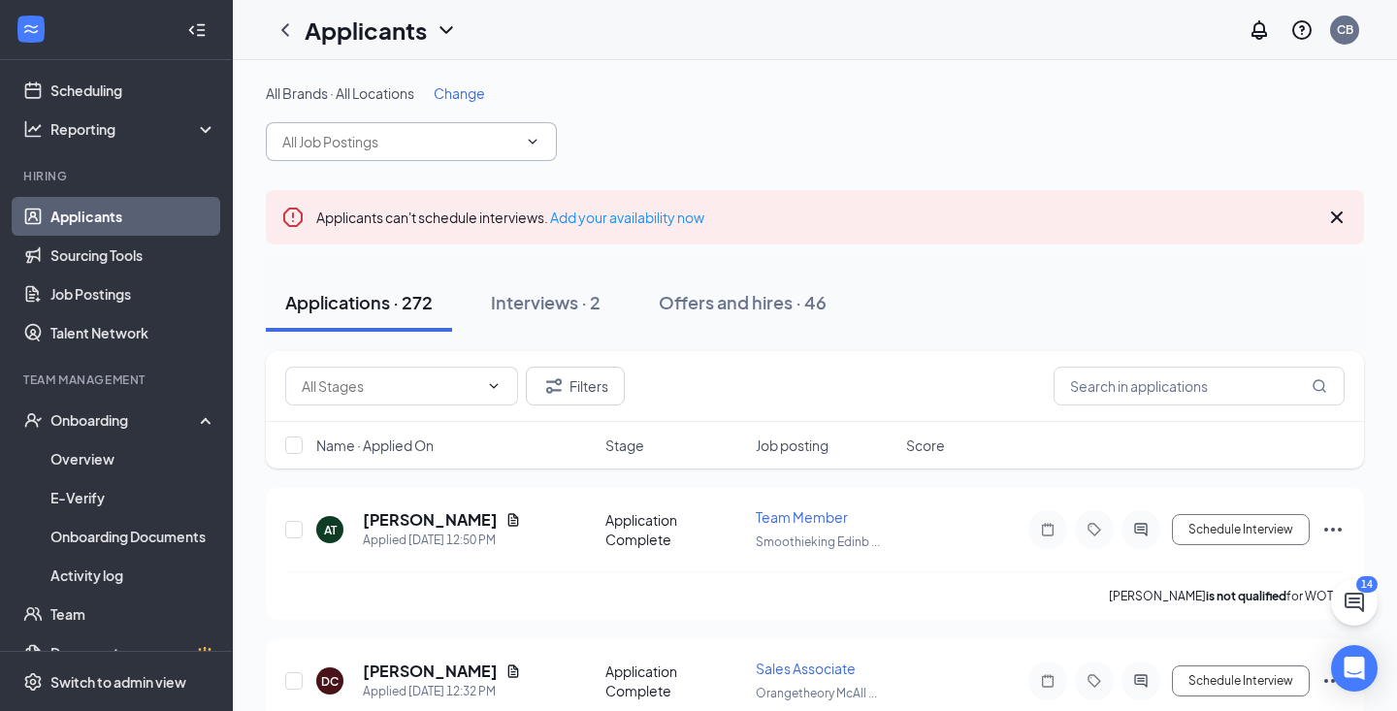
click at [417, 154] on span at bounding box center [411, 141] width 291 height 39
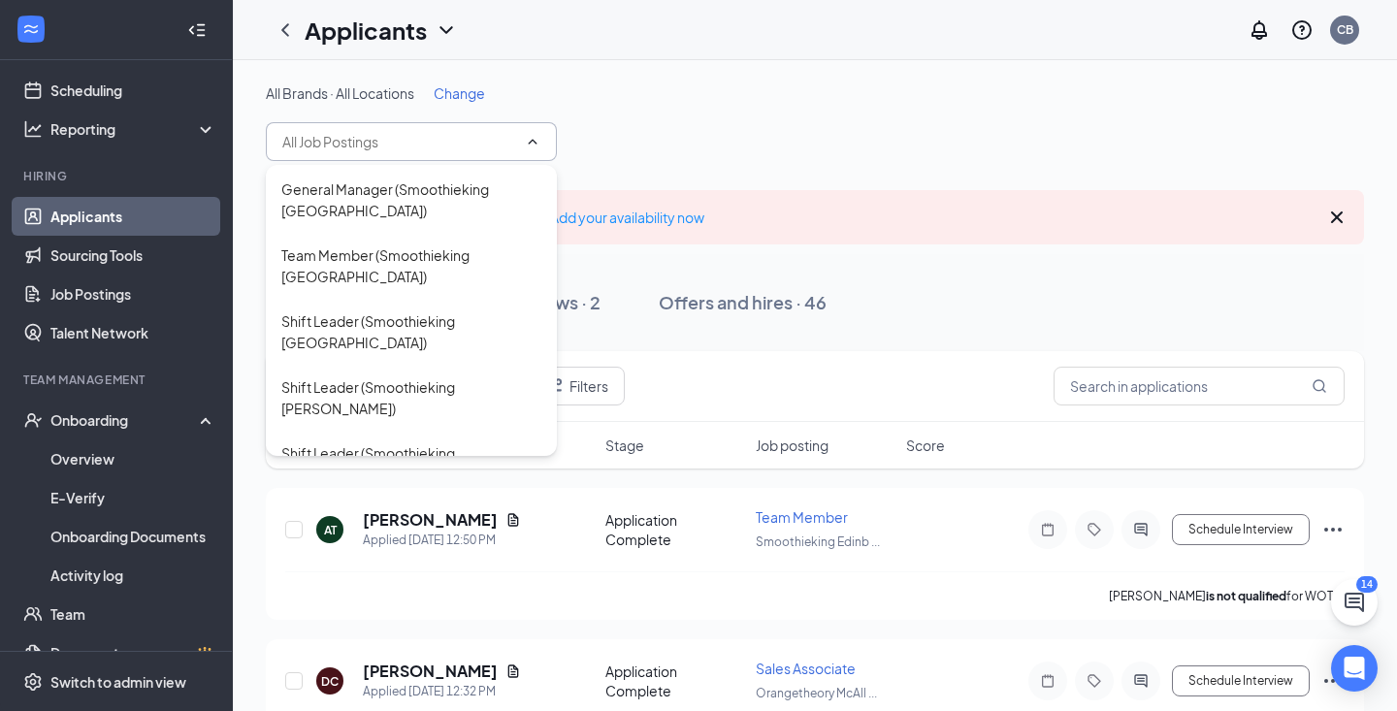
scroll to position [327, 0]
click at [379, 260] on div "Team Member (Smoothieking [GEOGRAPHIC_DATA])" at bounding box center [411, 268] width 260 height 43
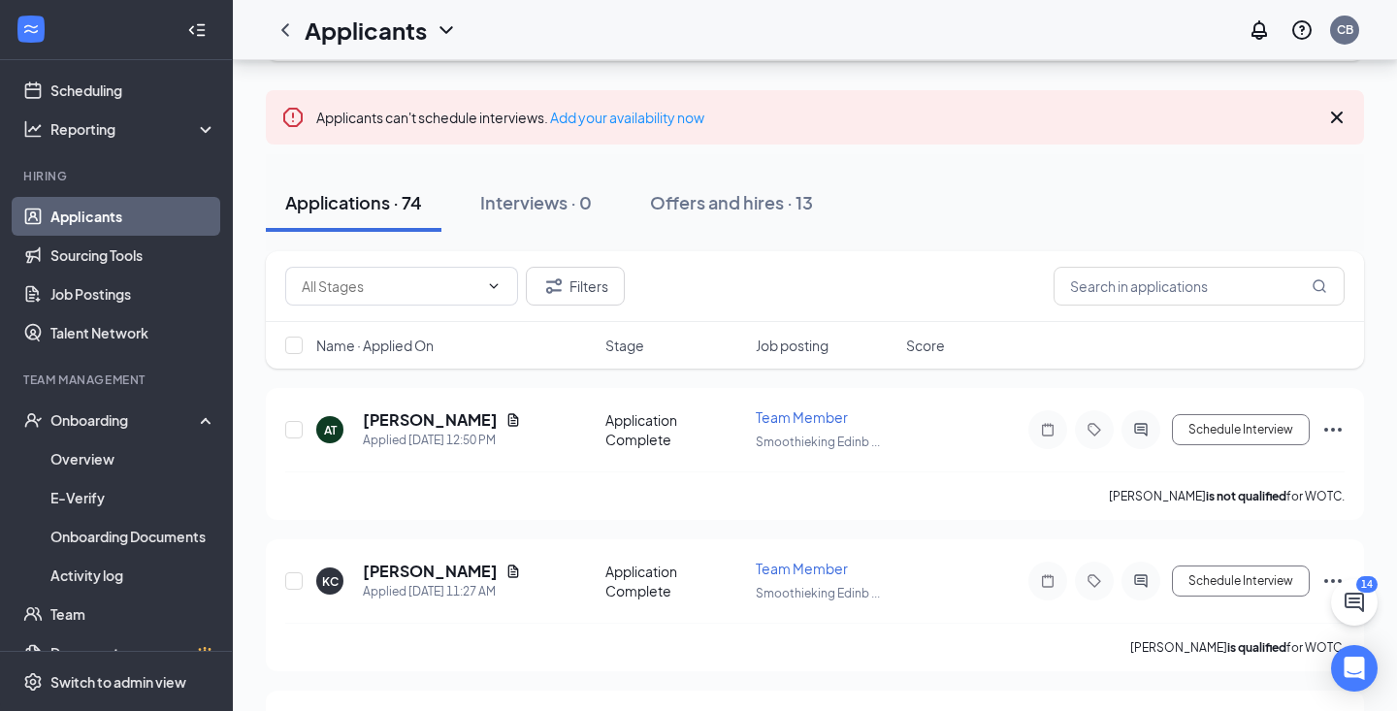
scroll to position [120, 0]
click at [1233, 441] on button "Schedule Interview" at bounding box center [1241, 428] width 138 height 31
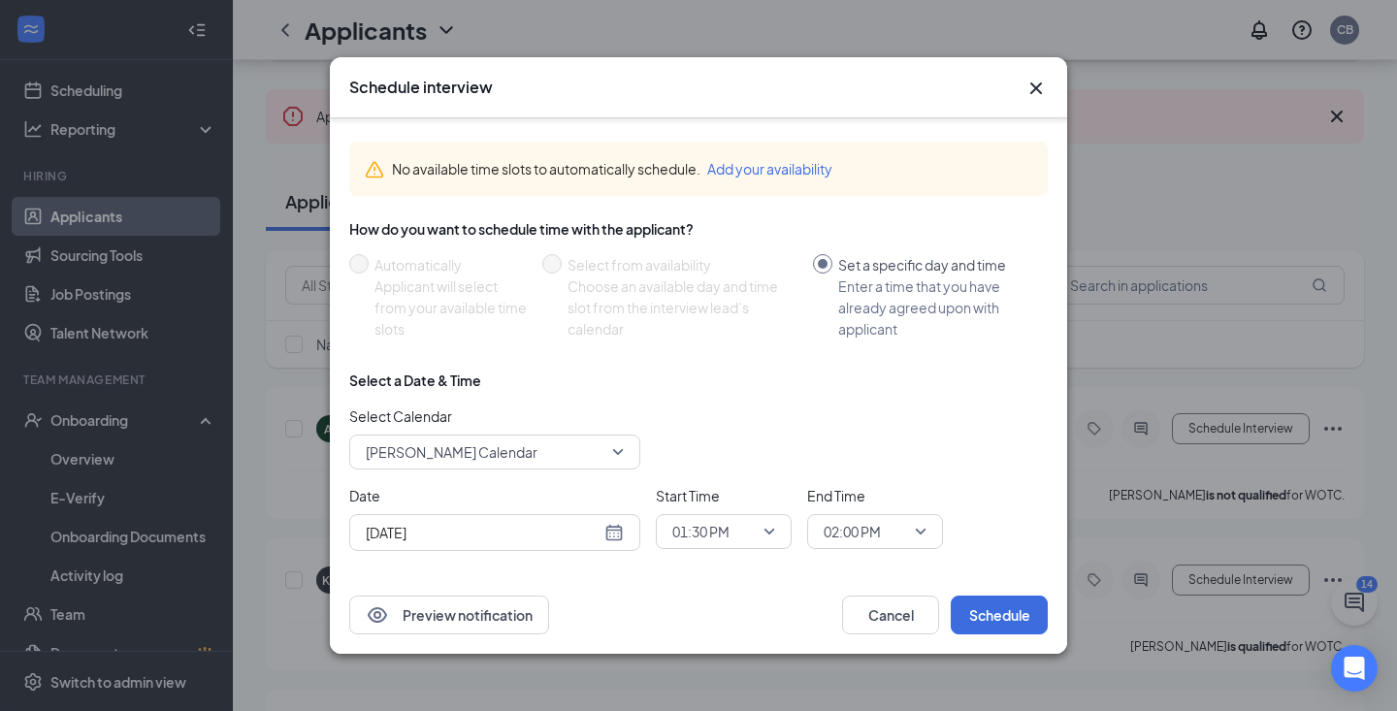
scroll to position [24, 0]
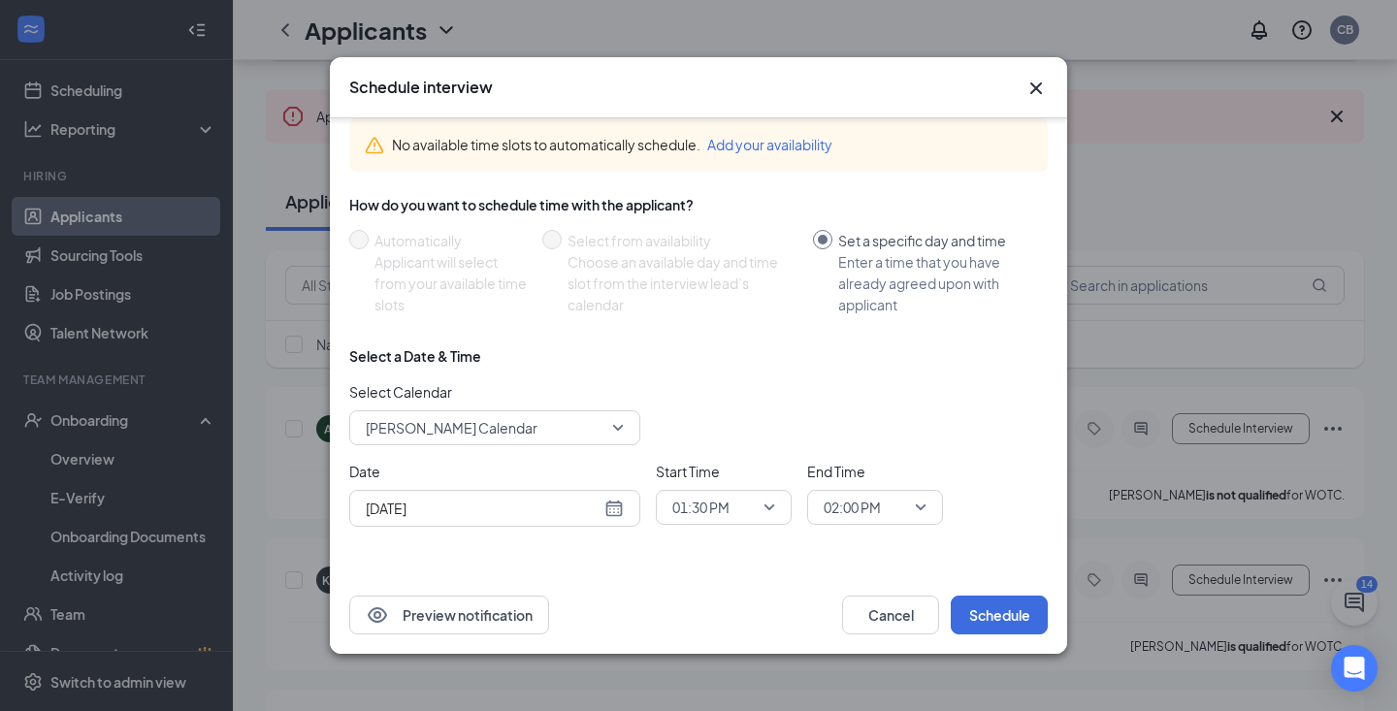
click at [1043, 82] on icon "Cross" at bounding box center [1036, 88] width 23 height 23
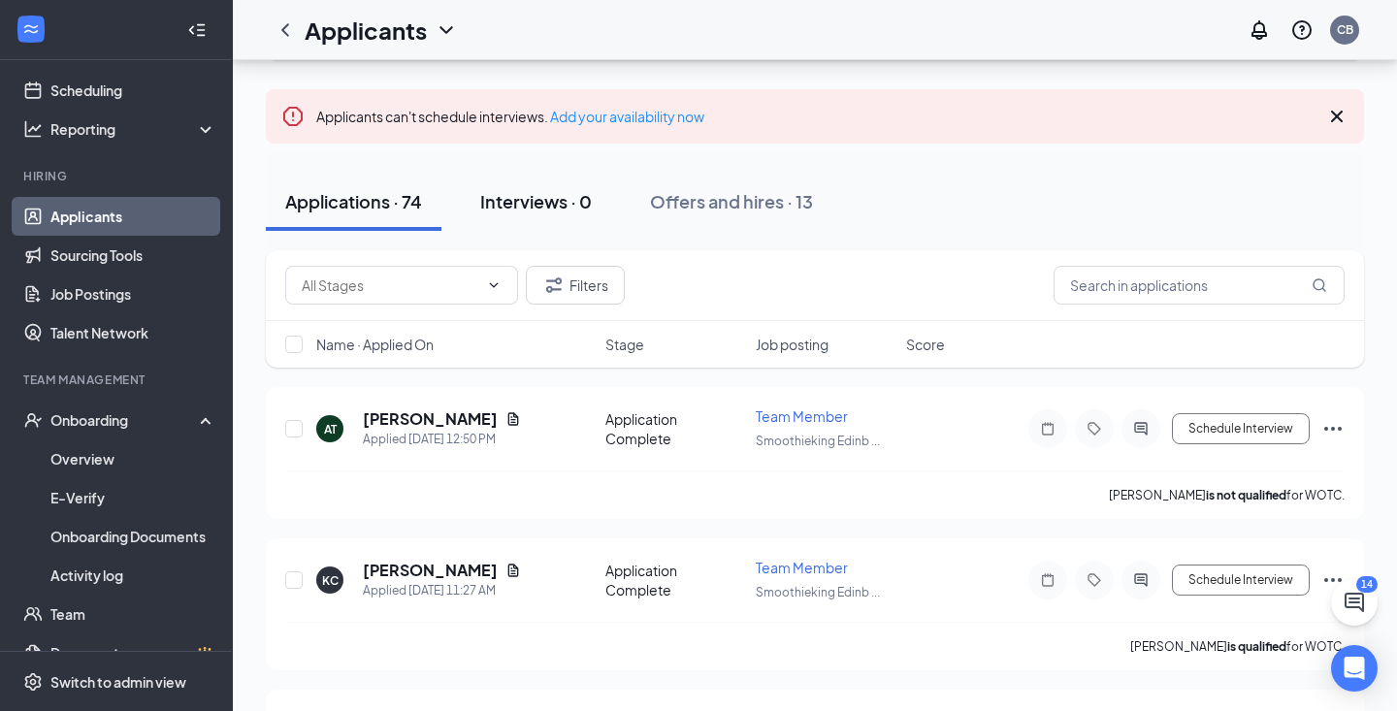
click at [558, 201] on div "Interviews · 0" at bounding box center [536, 201] width 112 height 24
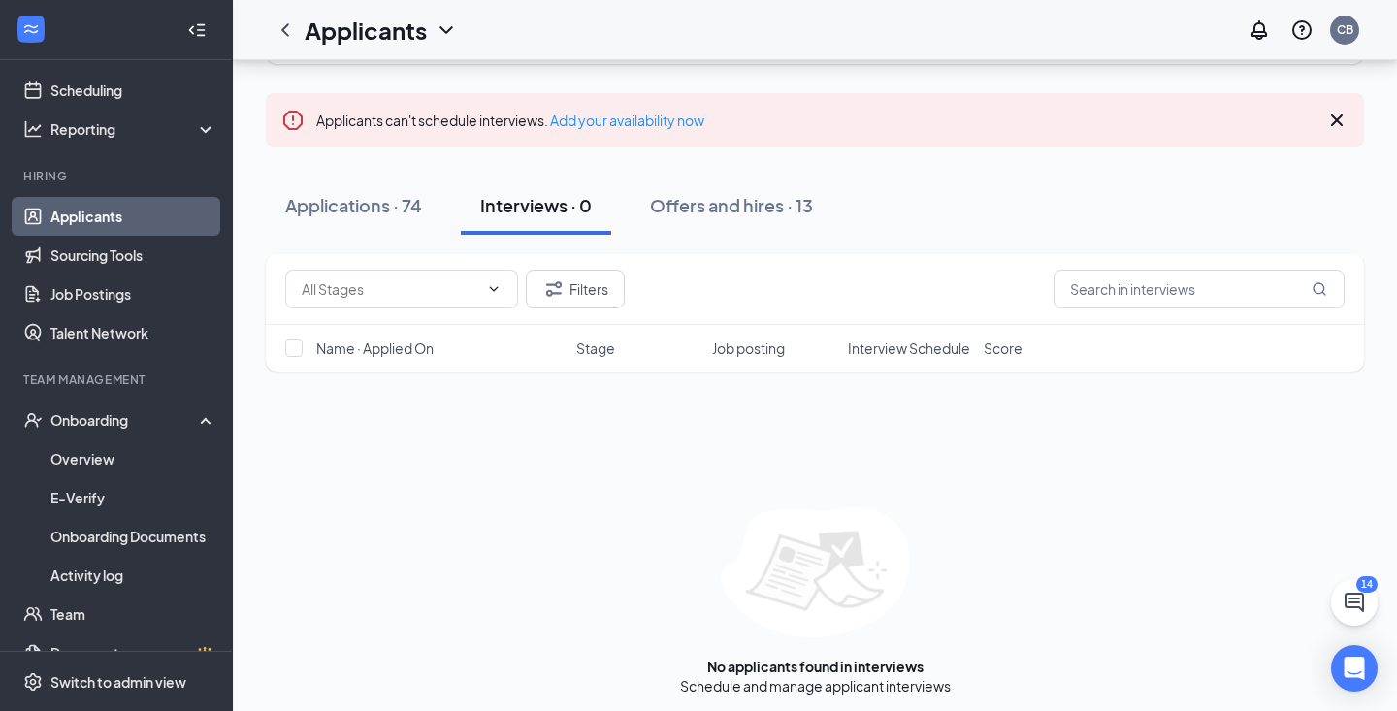
scroll to position [124, 0]
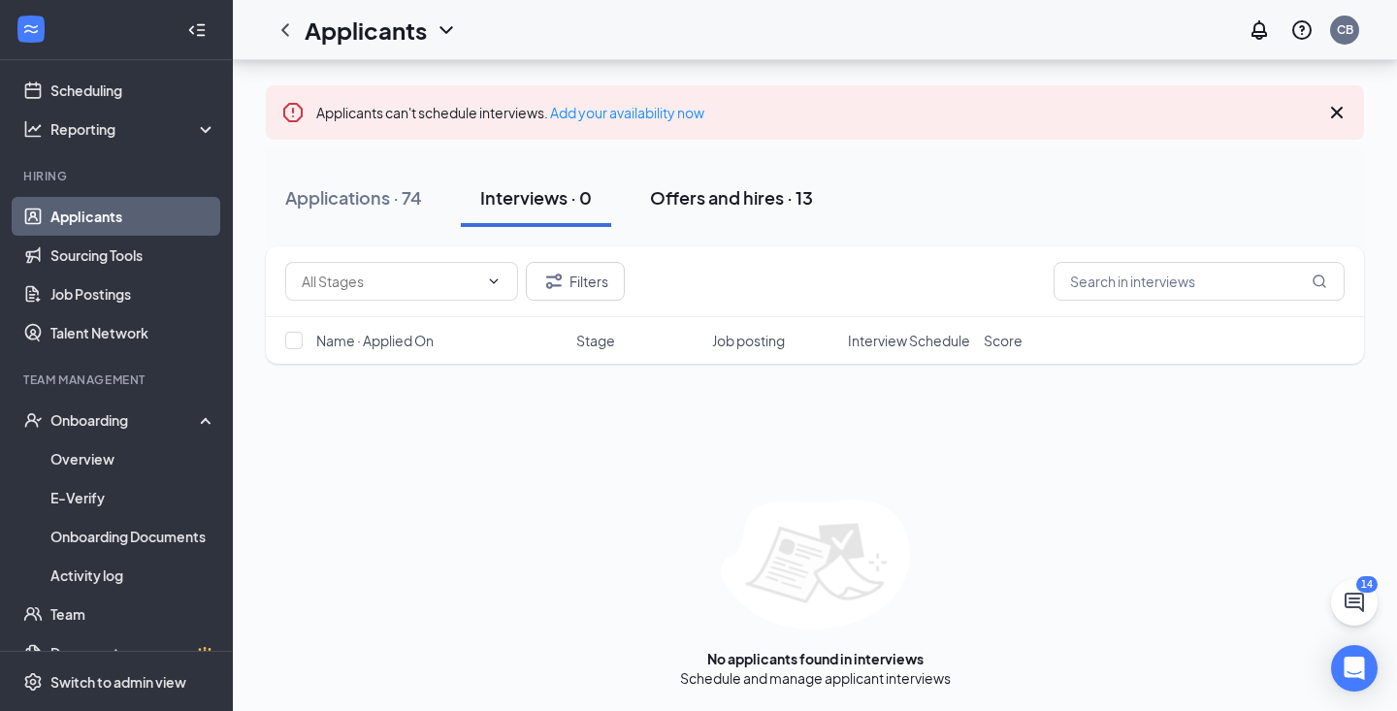
click at [720, 200] on div "Offers and hires · 13" at bounding box center [731, 197] width 163 height 24
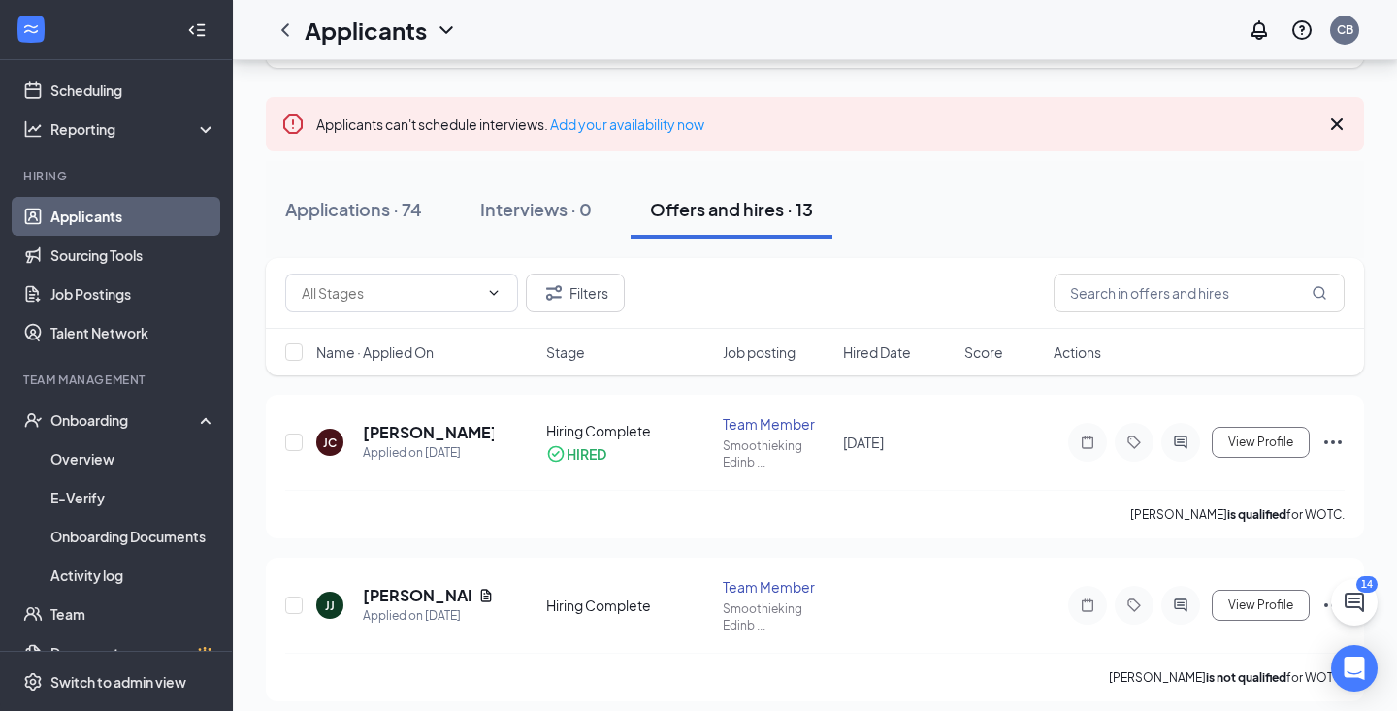
scroll to position [137, 0]
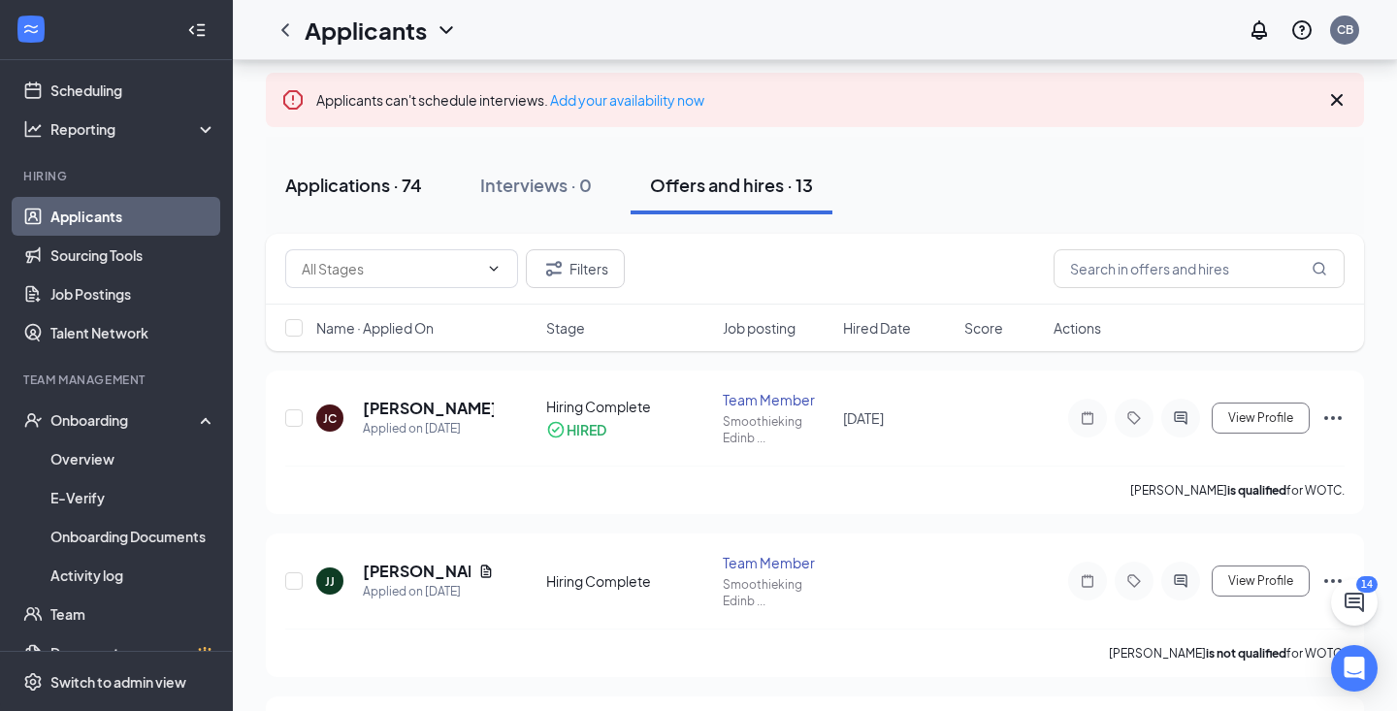
click at [371, 184] on div "Applications · 74" at bounding box center [353, 185] width 137 height 24
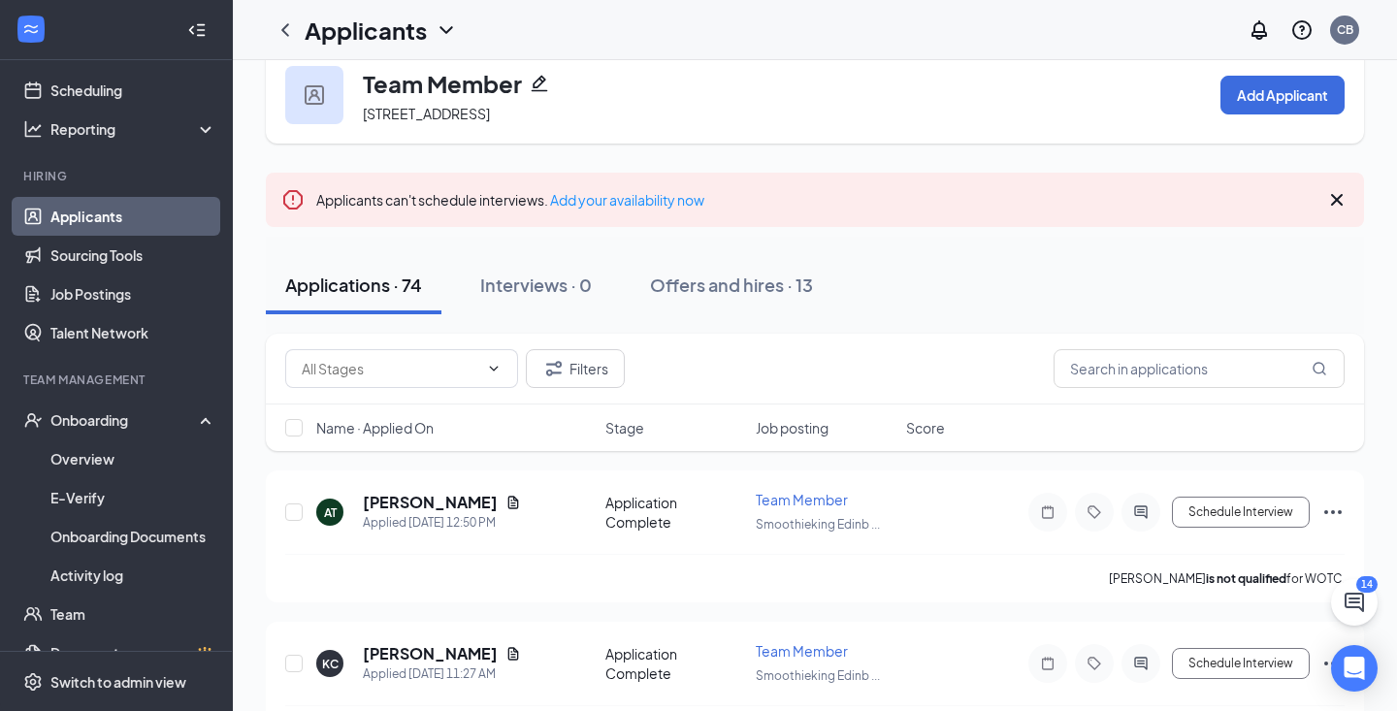
scroll to position [39, 0]
click at [787, 288] on div "Offers and hires · 13" at bounding box center [731, 283] width 163 height 24
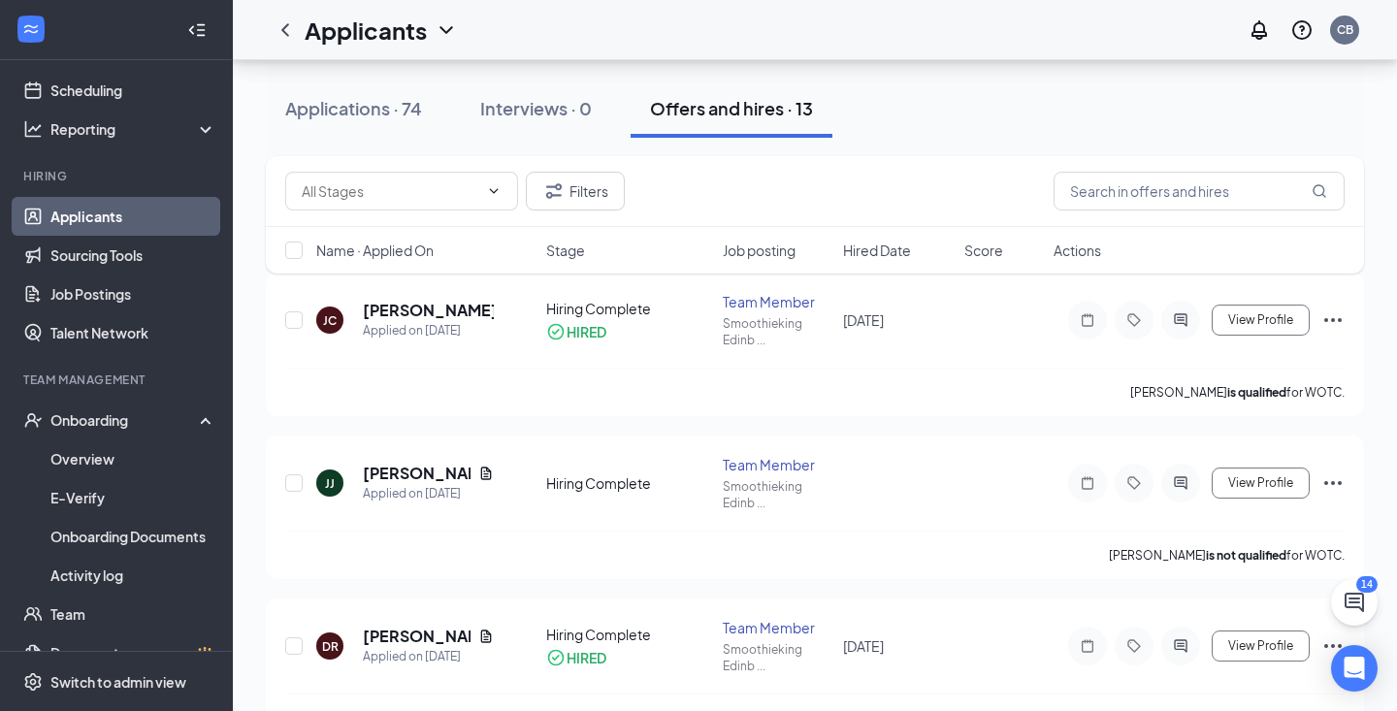
scroll to position [234, 0]
click at [427, 317] on h5 "[PERSON_NAME]" at bounding box center [428, 311] width 131 height 21
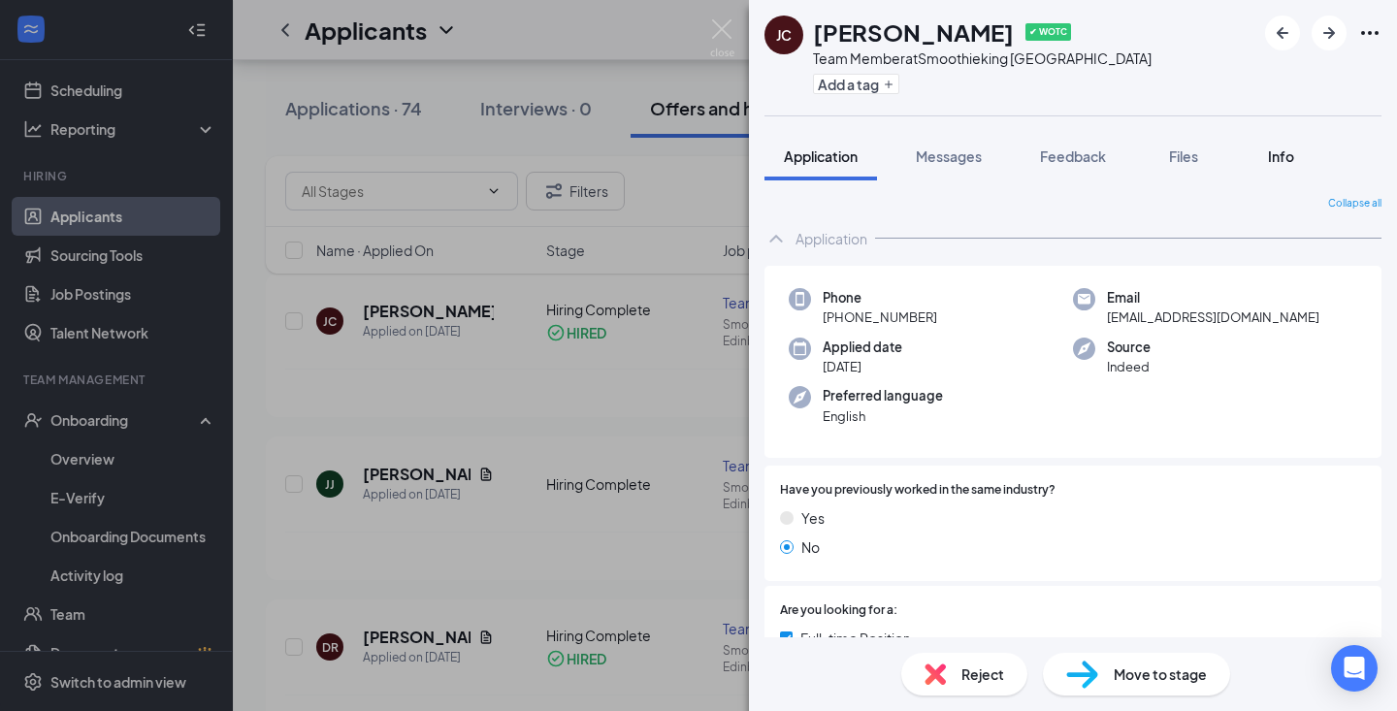
click at [1273, 166] on button "Info" at bounding box center [1281, 156] width 78 height 49
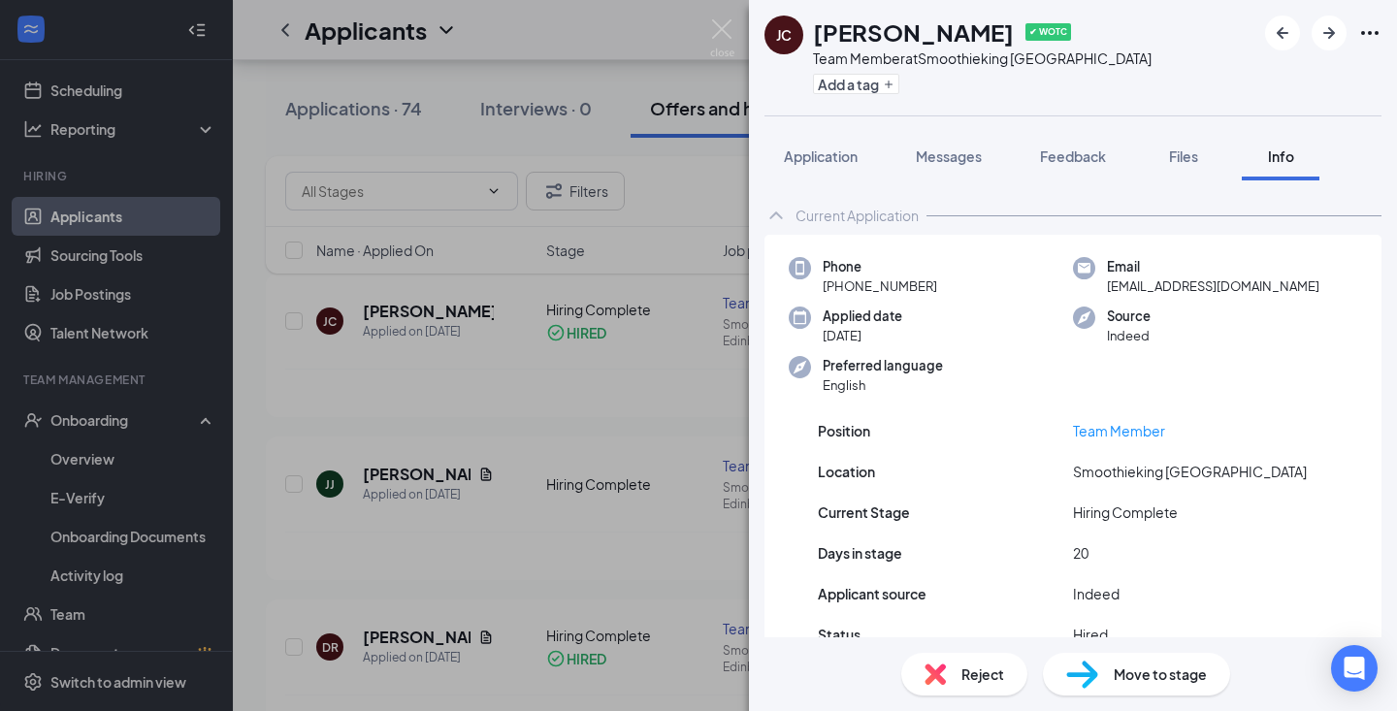
click at [323, 386] on div "[PERSON_NAME] ✔ WOTC Team Member at Smoothieking [GEOGRAPHIC_DATA] Add a tag Ap…" at bounding box center [698, 355] width 1397 height 711
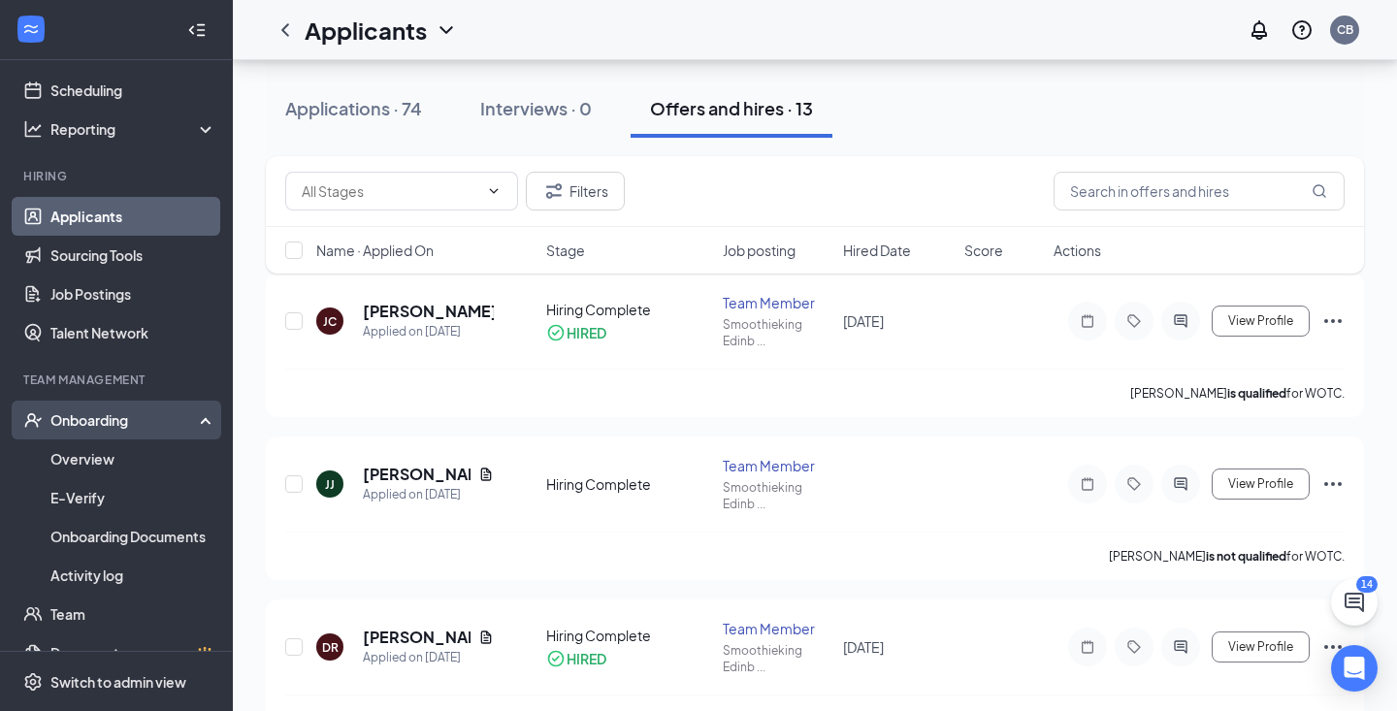
click at [79, 422] on div "Onboarding" at bounding box center [124, 419] width 149 height 19
click at [98, 425] on div "Onboarding" at bounding box center [124, 419] width 149 height 19
click at [96, 539] on link "Onboarding Documents" at bounding box center [133, 536] width 166 height 39
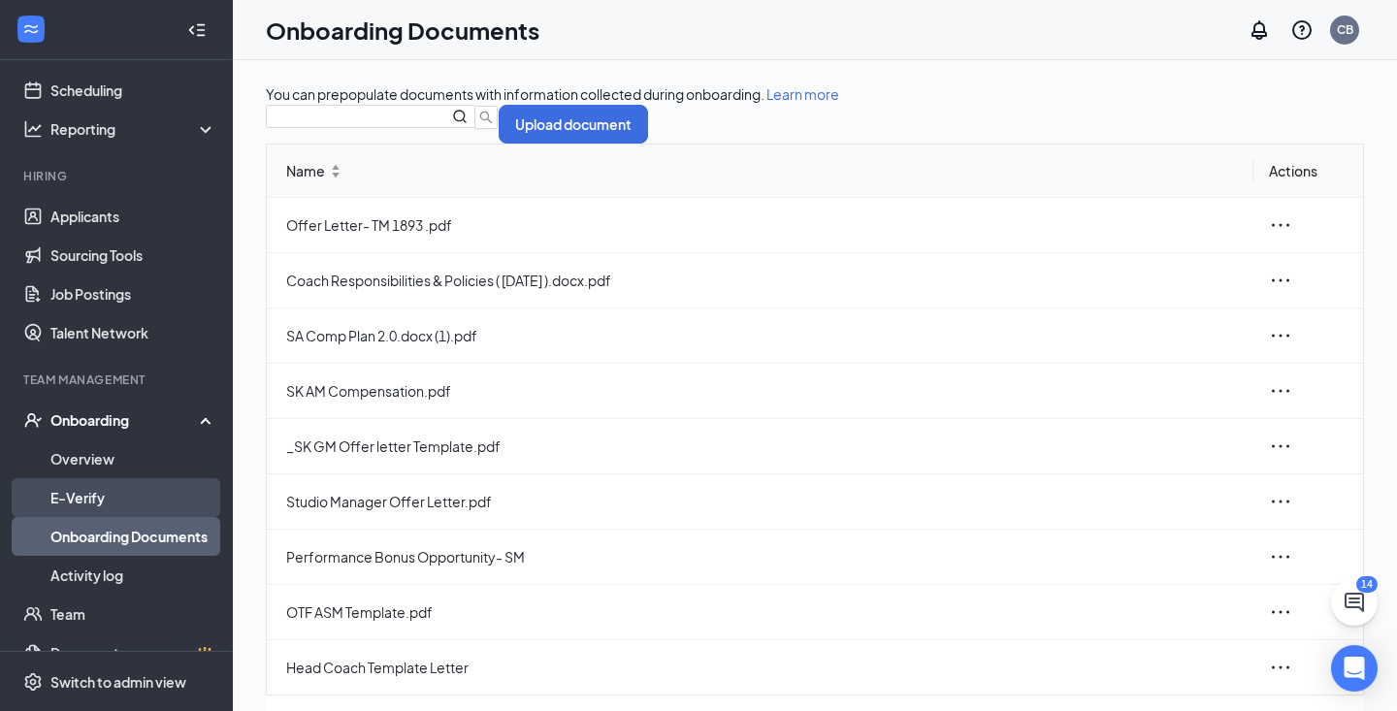
click at [98, 510] on link "E-Verify" at bounding box center [133, 497] width 166 height 39
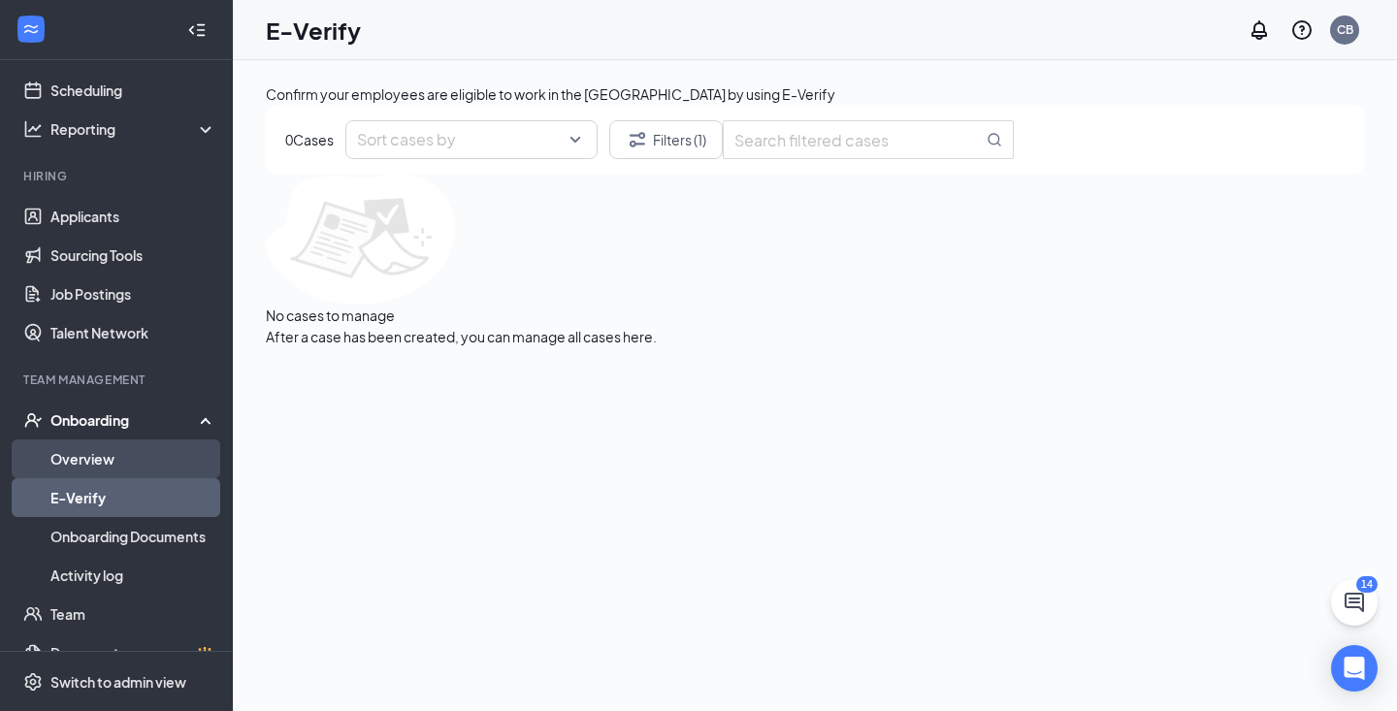
click at [112, 460] on link "Overview" at bounding box center [133, 459] width 166 height 39
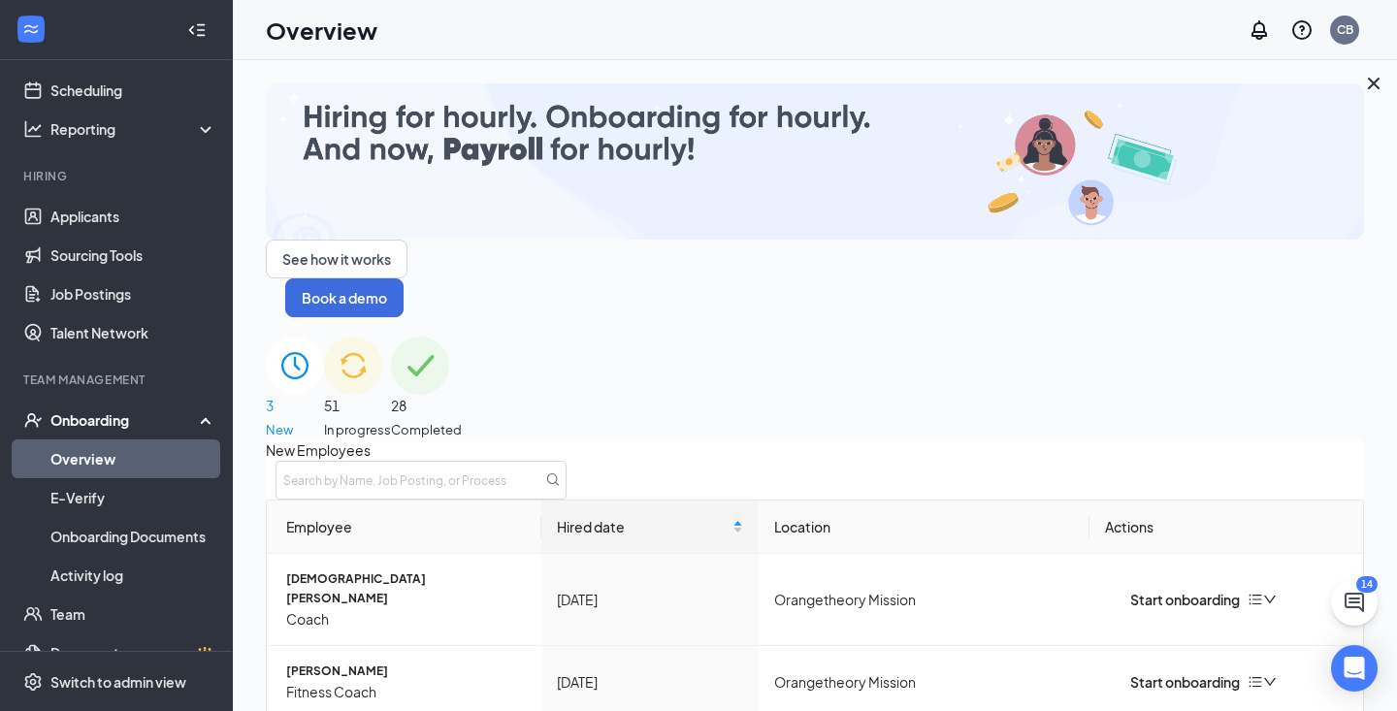
click at [462, 395] on span "28" at bounding box center [426, 405] width 71 height 21
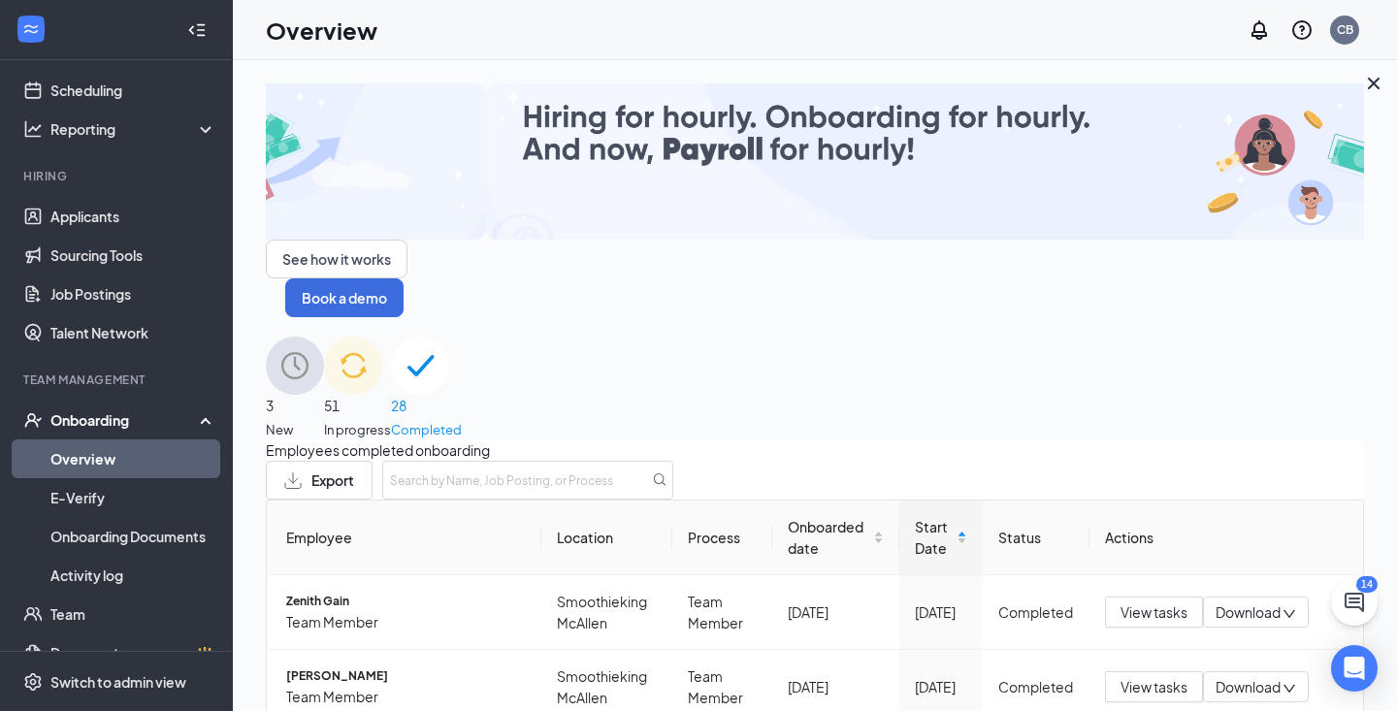
scroll to position [100, 0]
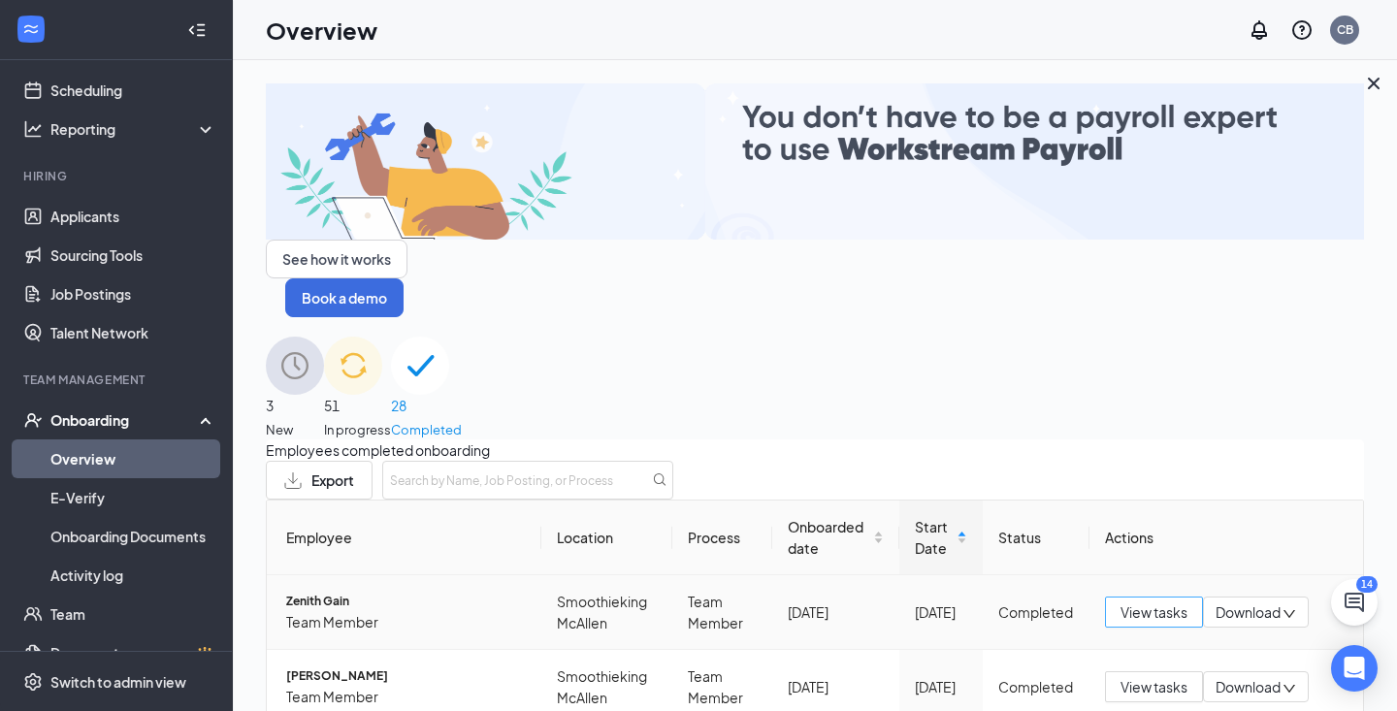
click at [1128, 602] on span "View tasks" at bounding box center [1154, 612] width 67 height 21
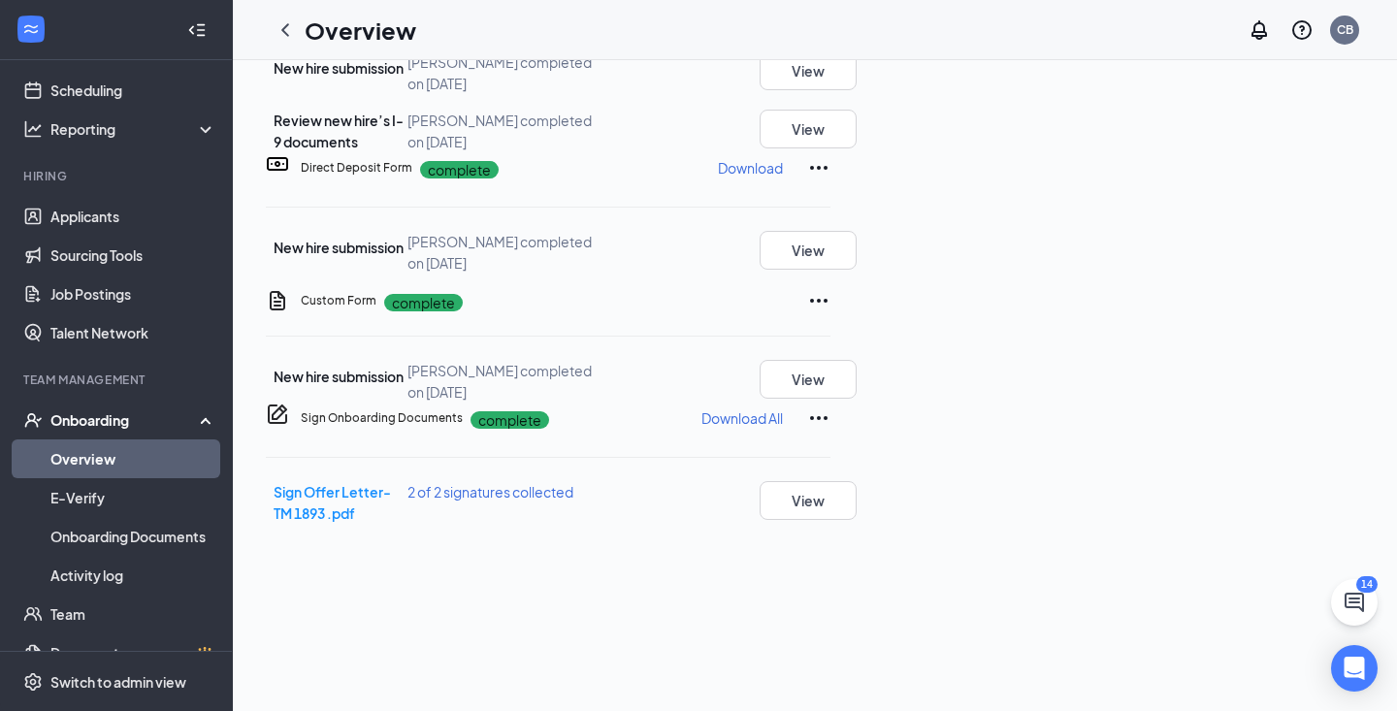
scroll to position [901, 0]
click at [280, 28] on icon "ChevronLeft" at bounding box center [285, 29] width 23 height 23
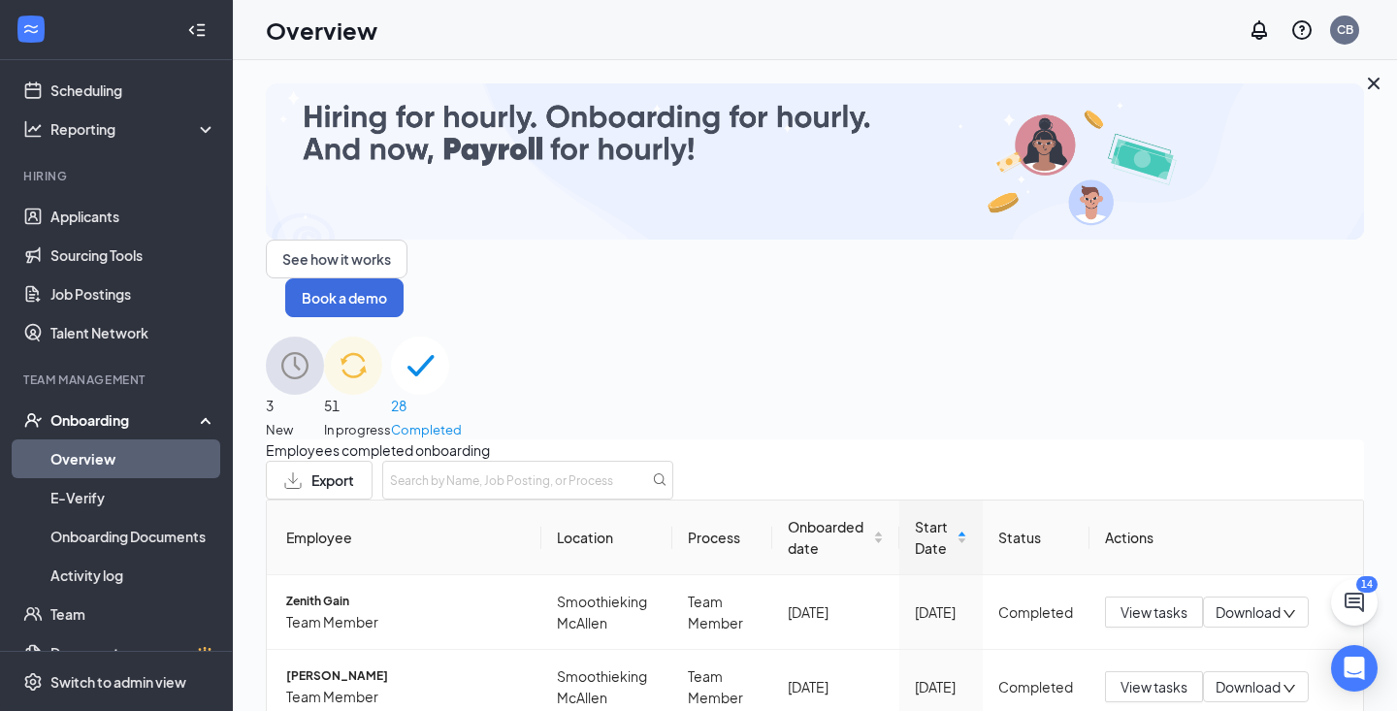
click at [324, 337] on div "3 New" at bounding box center [295, 388] width 58 height 103
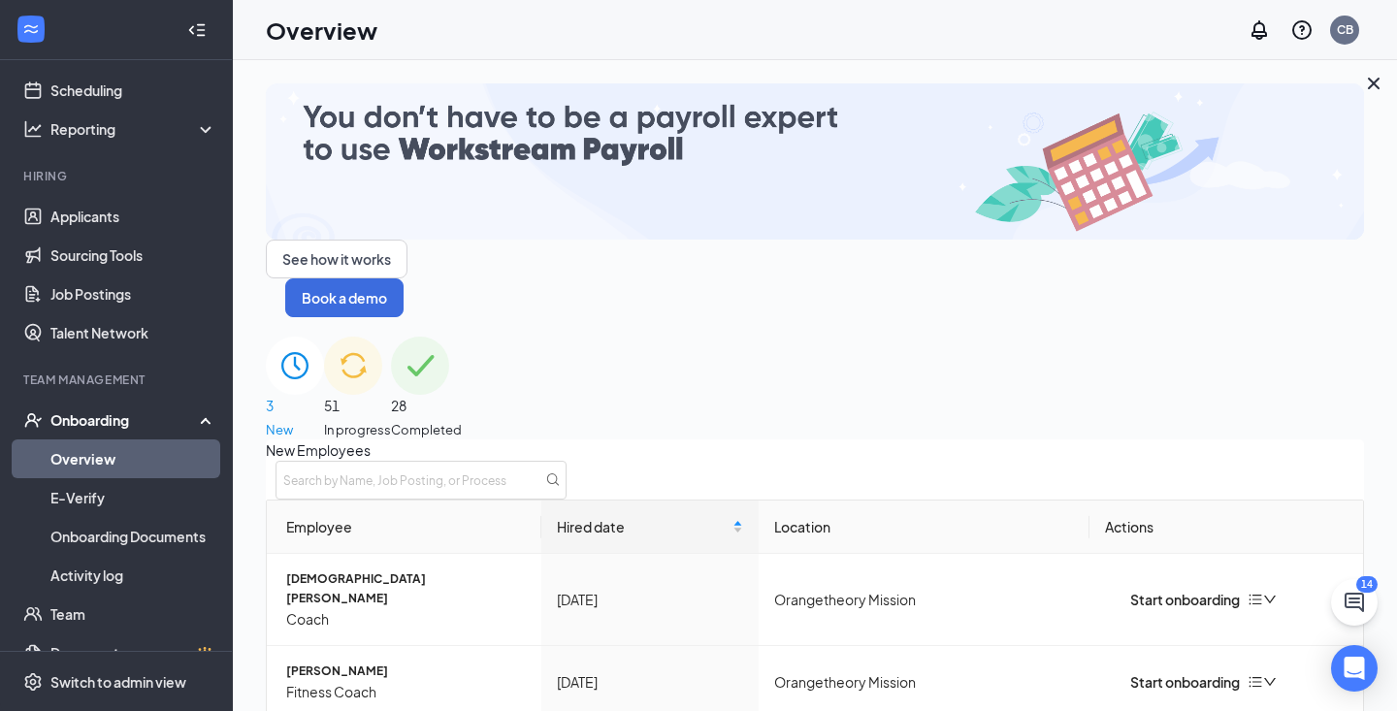
scroll to position [70, 0]
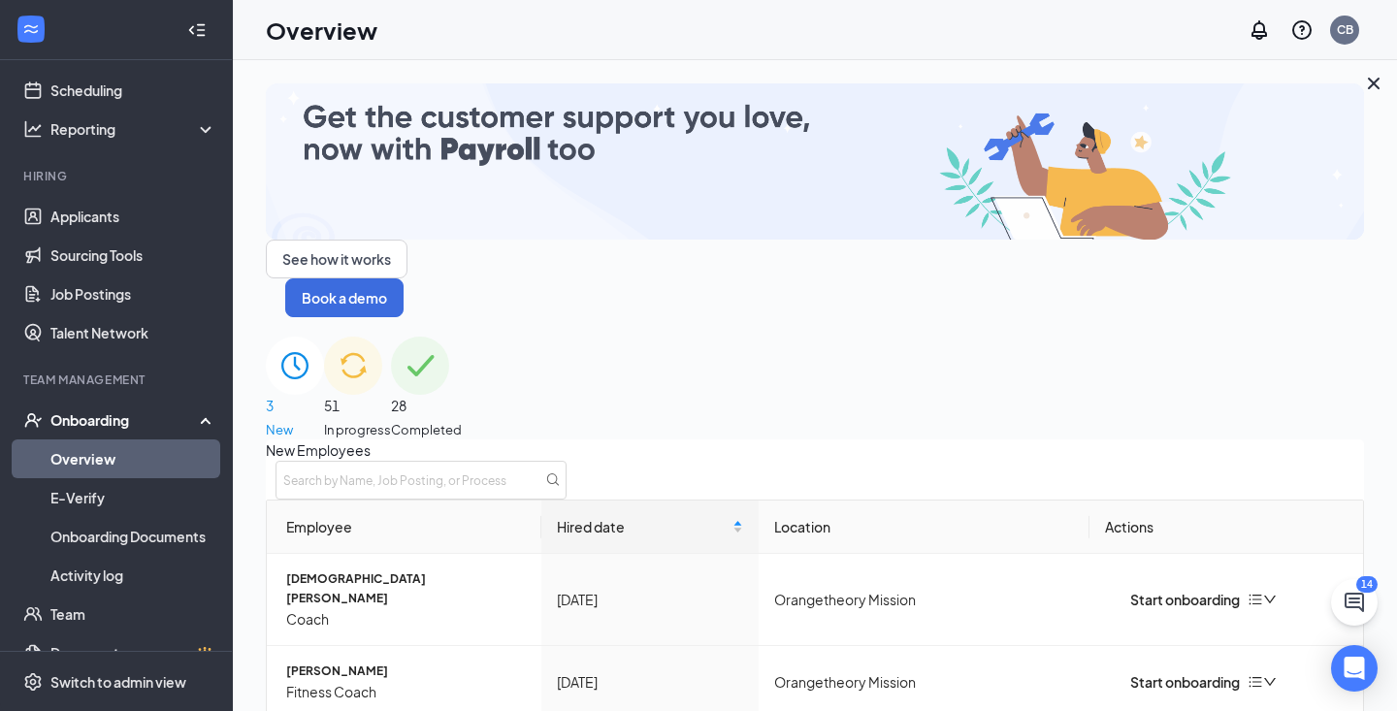
click at [391, 337] on div "51 In progress" at bounding box center [357, 388] width 67 height 103
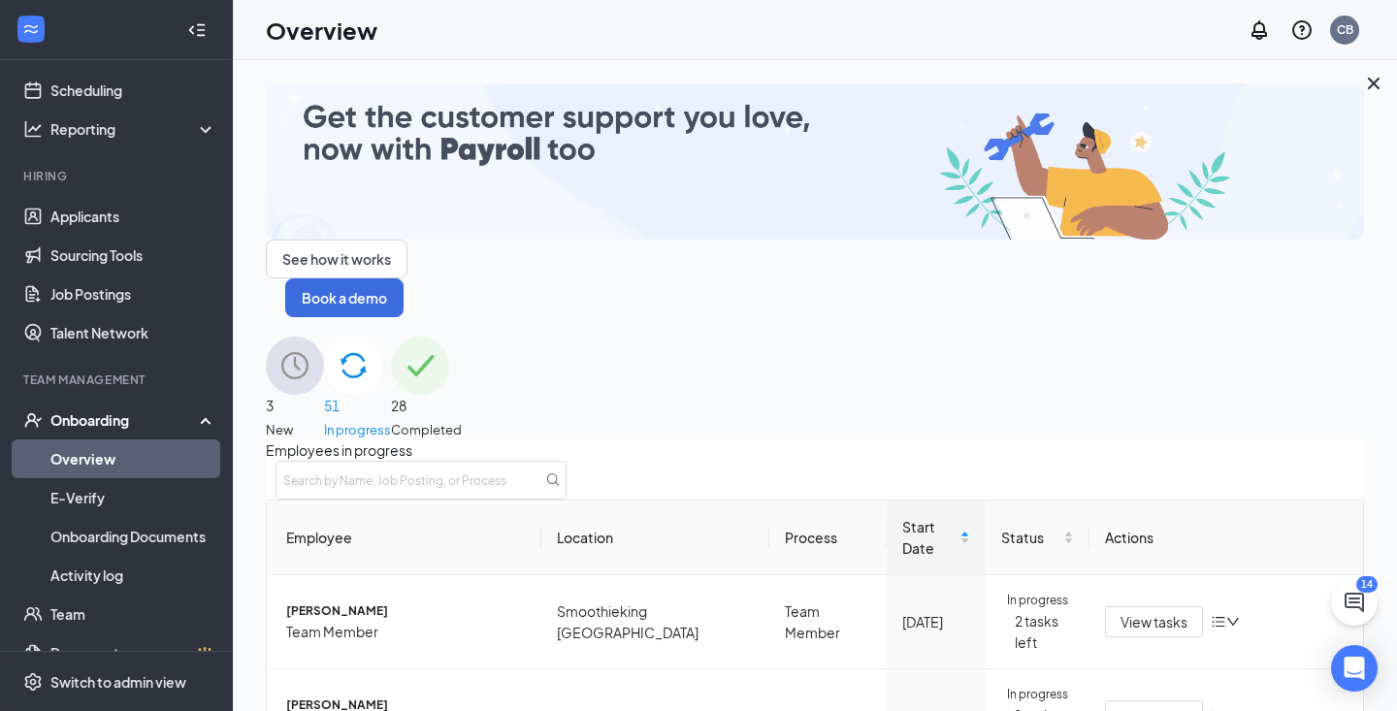
scroll to position [247, 0]
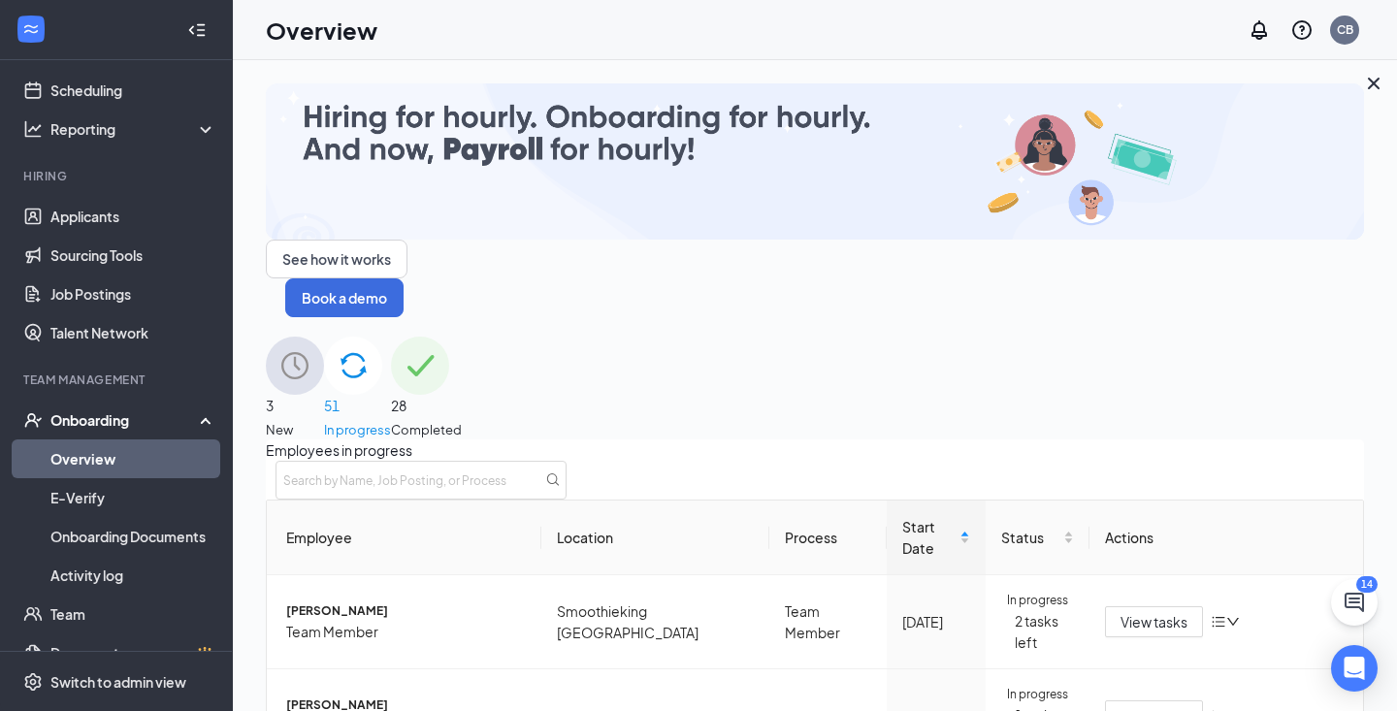
click at [76, 419] on div "Onboarding" at bounding box center [124, 419] width 149 height 19
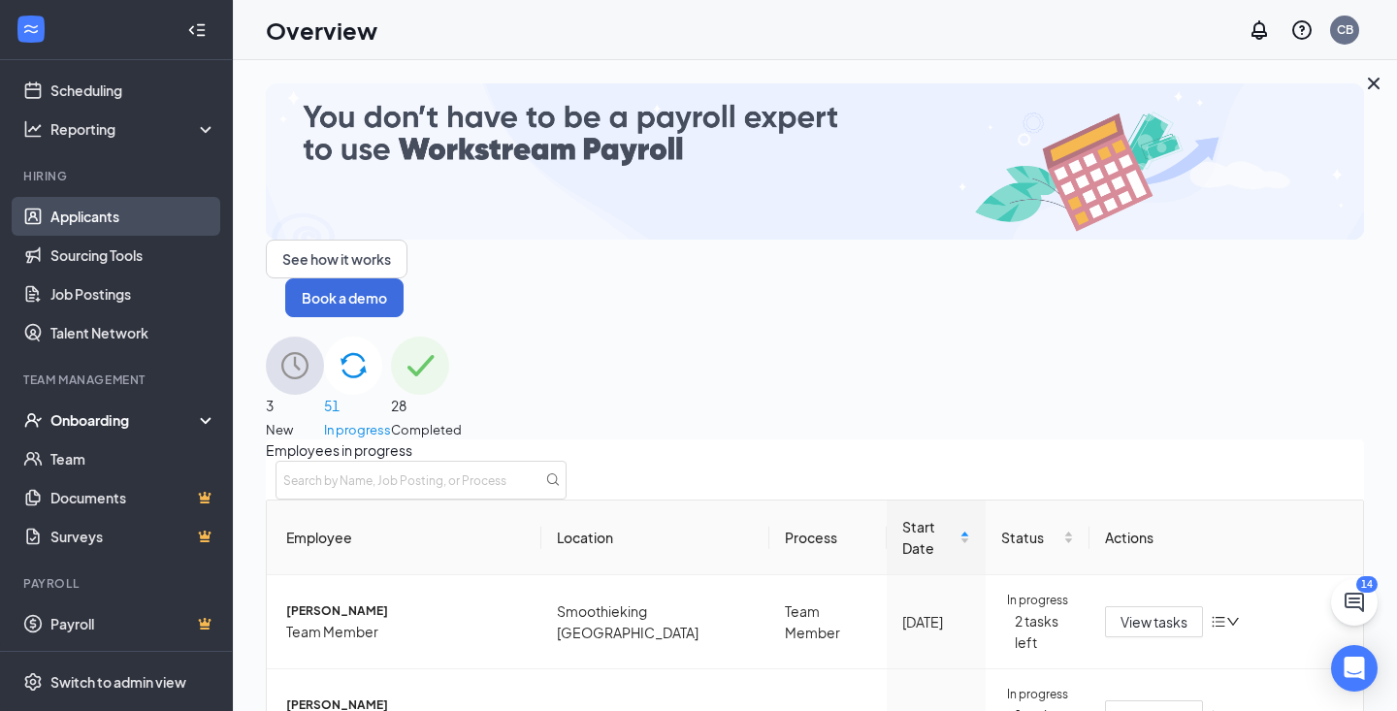
click at [92, 224] on link "Applicants" at bounding box center [133, 216] width 166 height 39
